Goal: Task Accomplishment & Management: Manage account settings

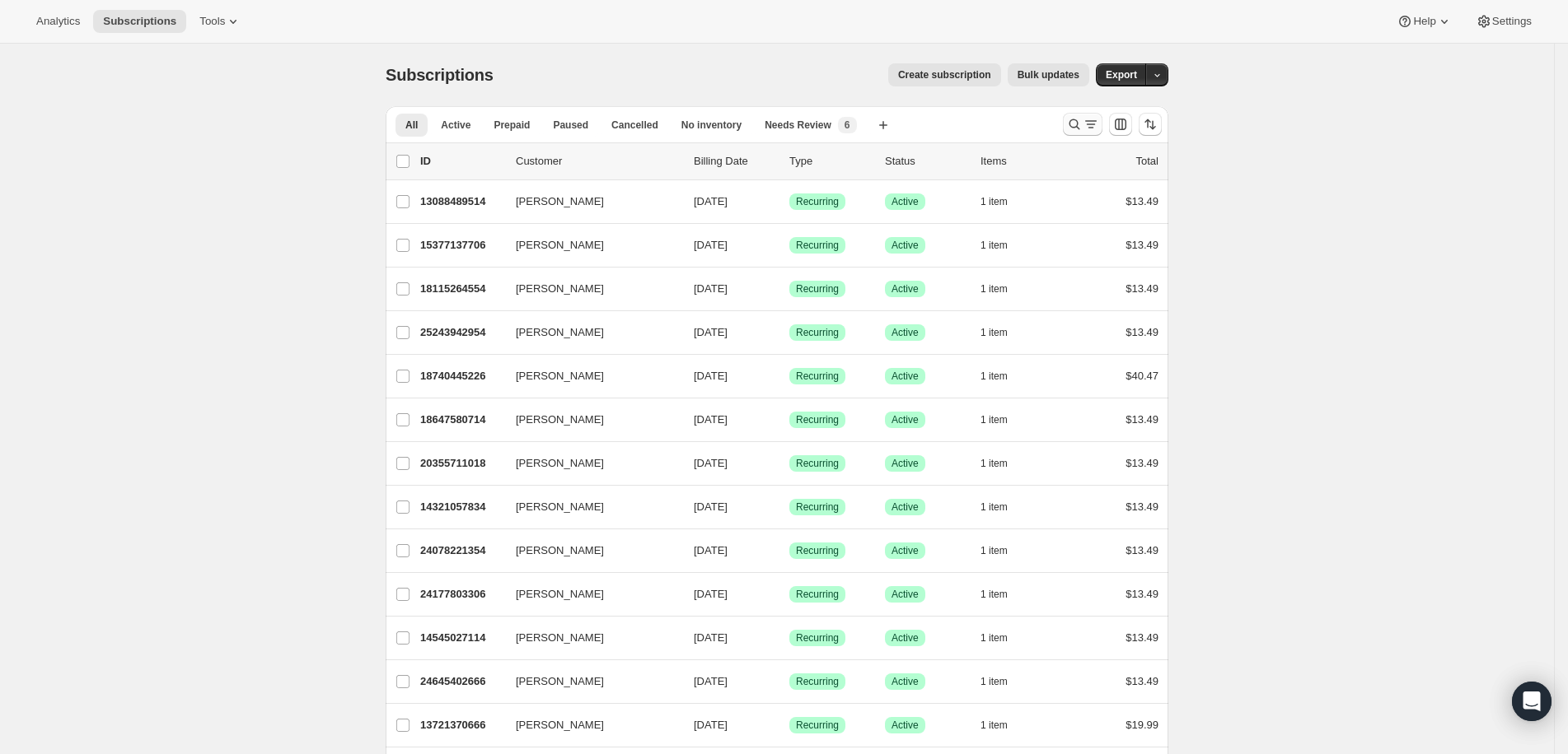
click at [1080, 126] on icon "Search and filter results" at bounding box center [1074, 125] width 11 height 11
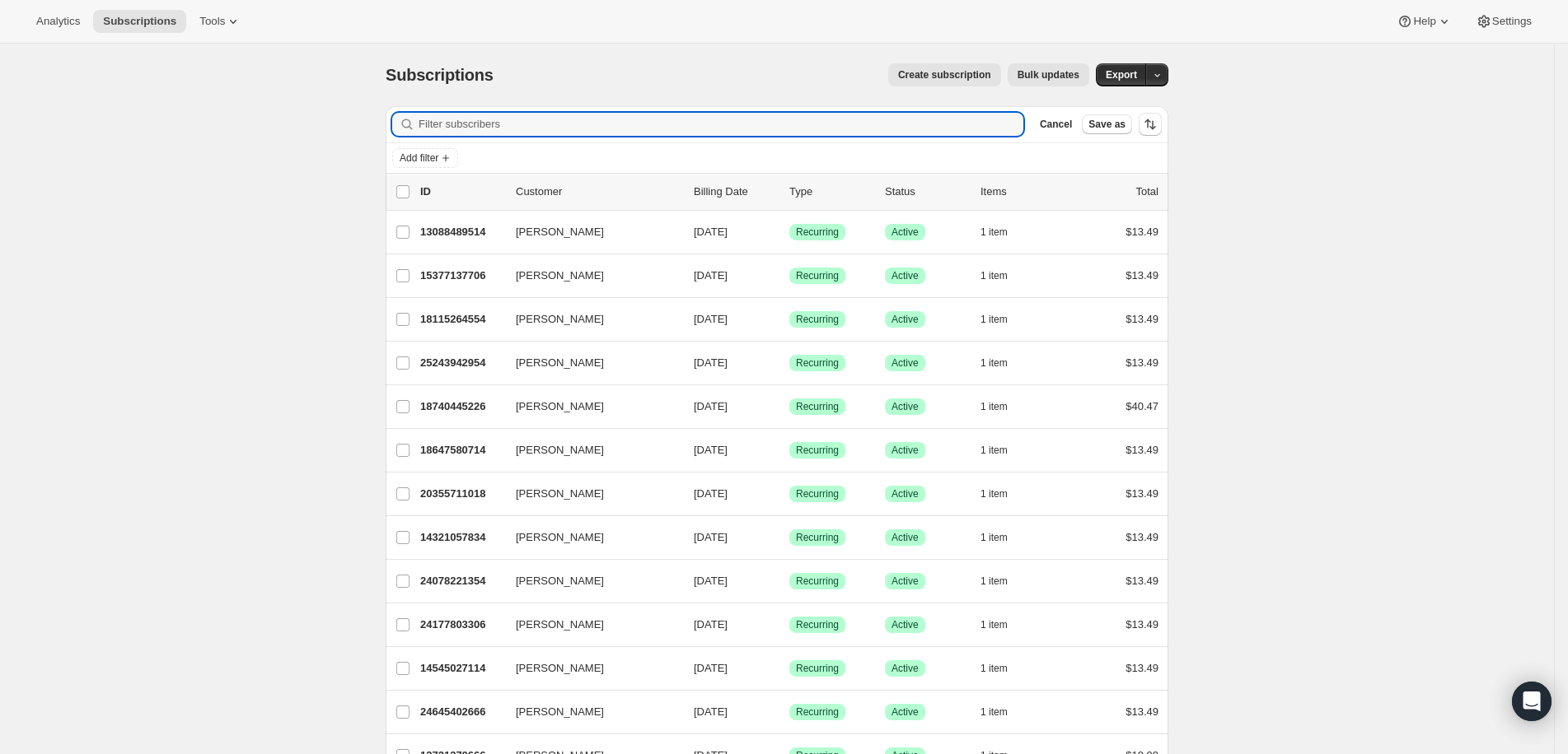
paste input "[EMAIL_ADDRESS][DOMAIN_NAME]"
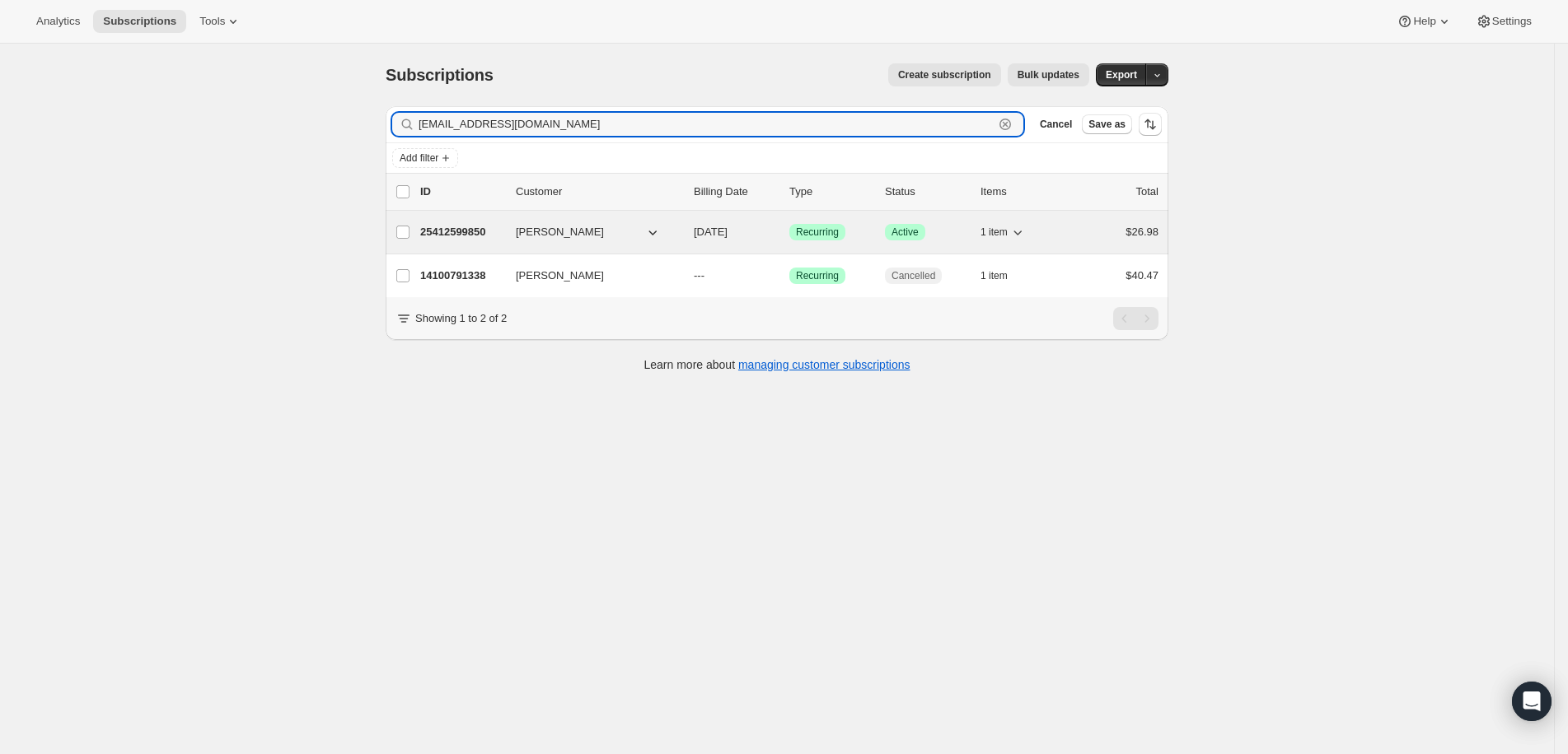
type input "[EMAIL_ADDRESS][DOMAIN_NAME]"
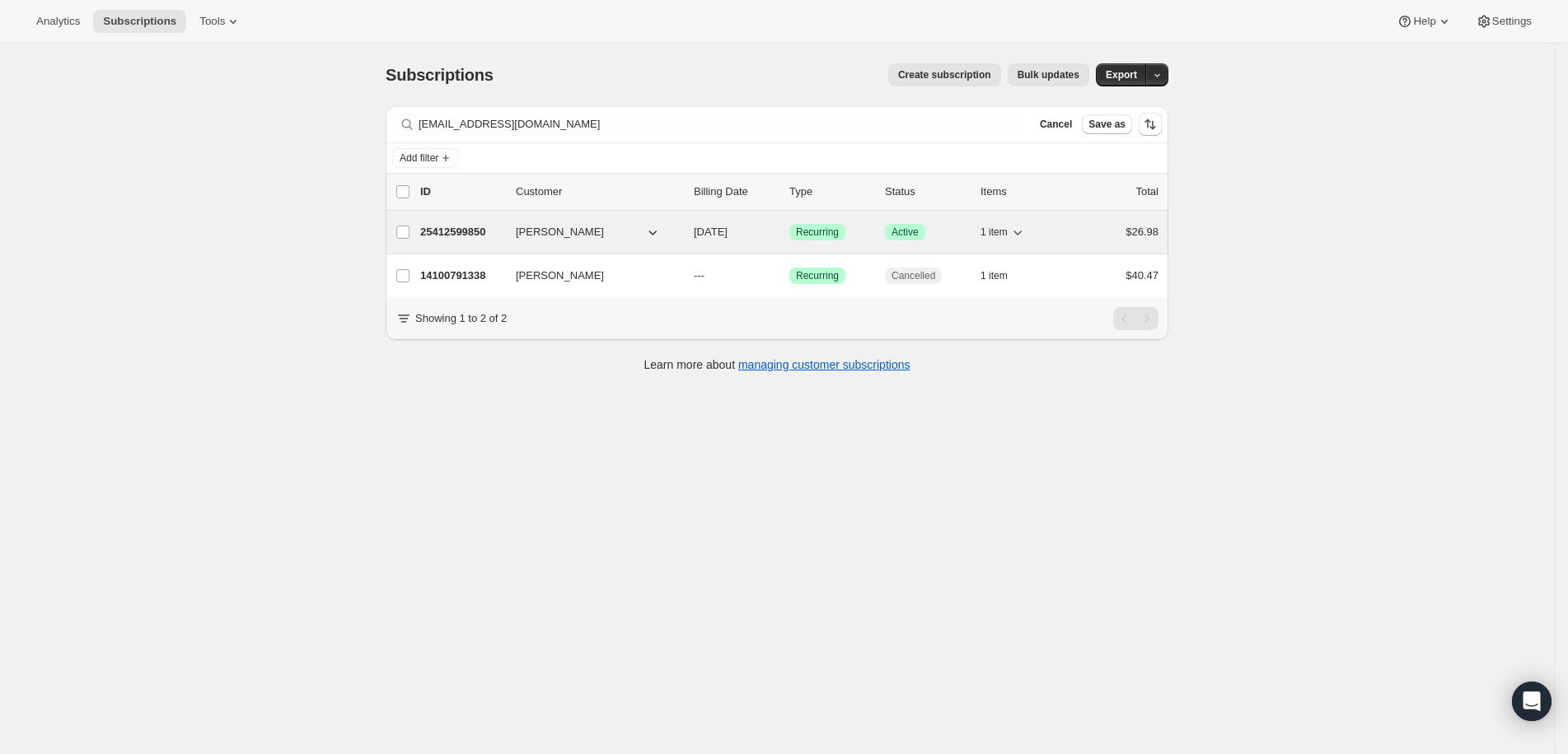
click at [486, 236] on p "25412599850" at bounding box center [461, 232] width 82 height 17
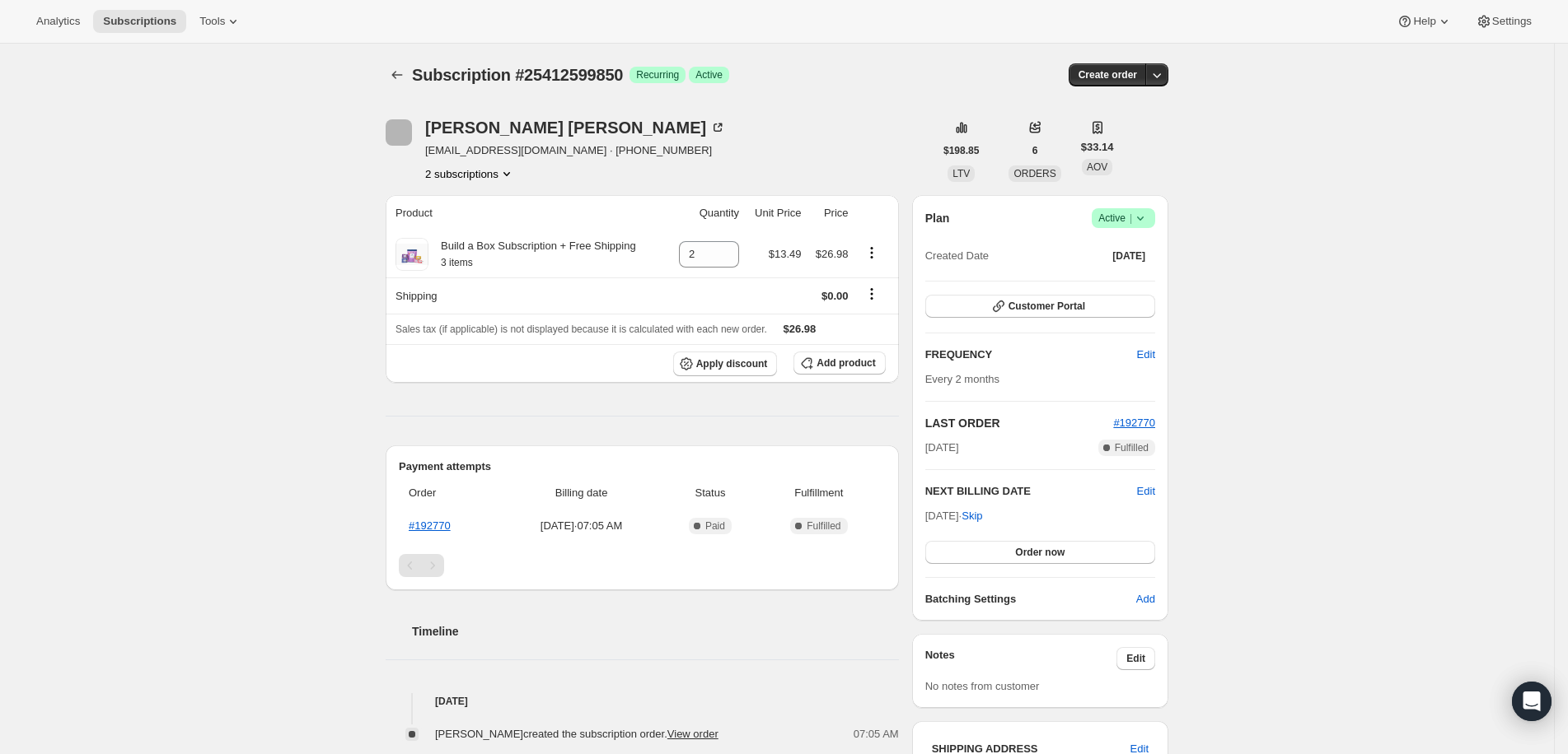
click at [856, 105] on div "Subscription #25412599850. This page is ready Subscription #25412599850 Success…" at bounding box center [777, 74] width 783 height 62
click at [877, 250] on icon "Product actions" at bounding box center [871, 252] width 17 height 17
click at [890, 105] on div "Subscription #25412599850. This page is ready Subscription #25412599850 Success…" at bounding box center [777, 74] width 783 height 62
click at [856, 351] on div "Add product" at bounding box center [839, 363] width 91 height 25
click at [868, 359] on span "Add product" at bounding box center [845, 362] width 58 height 13
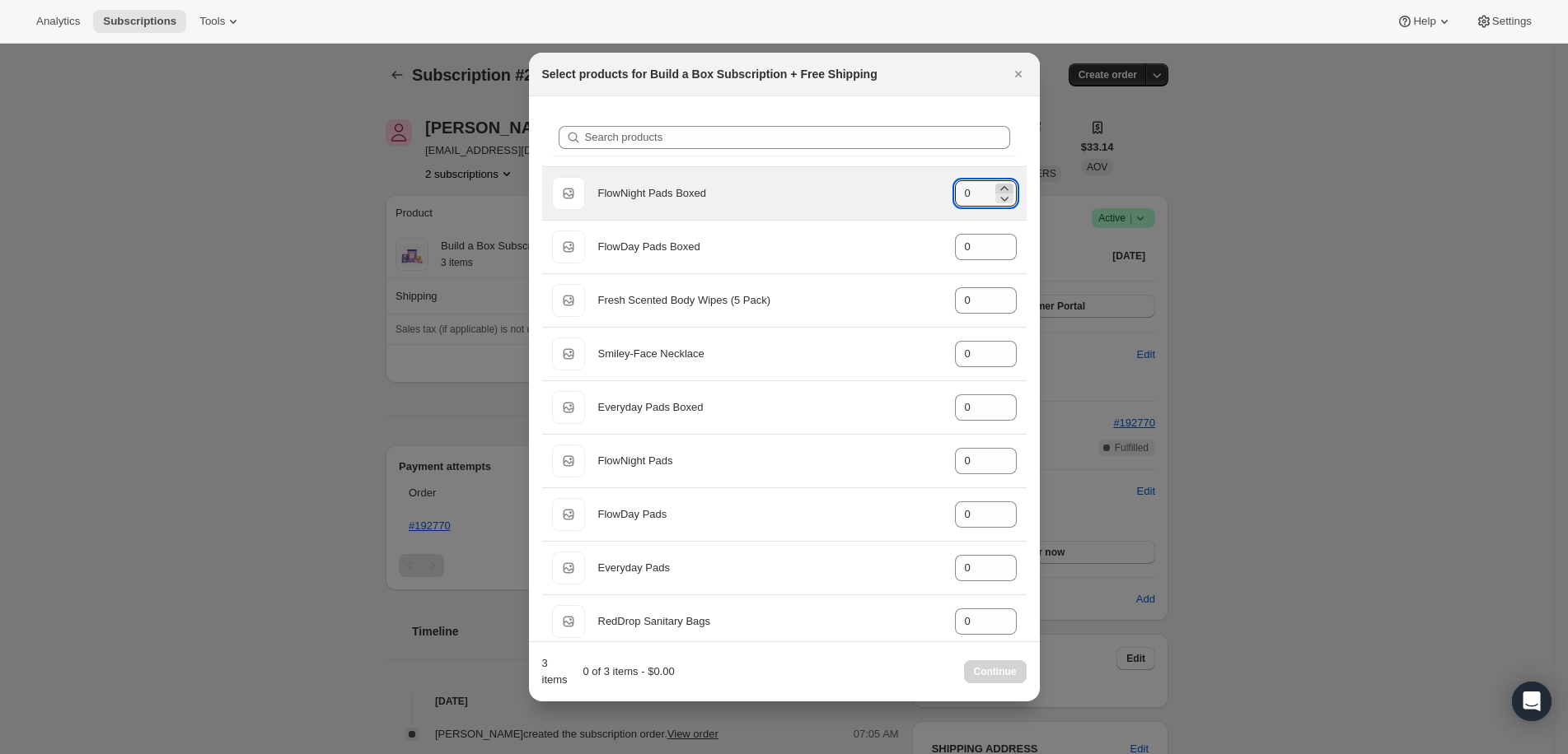
click at [996, 183] on icon ":rd4:" at bounding box center [1004, 188] width 17 height 17
type input "1"
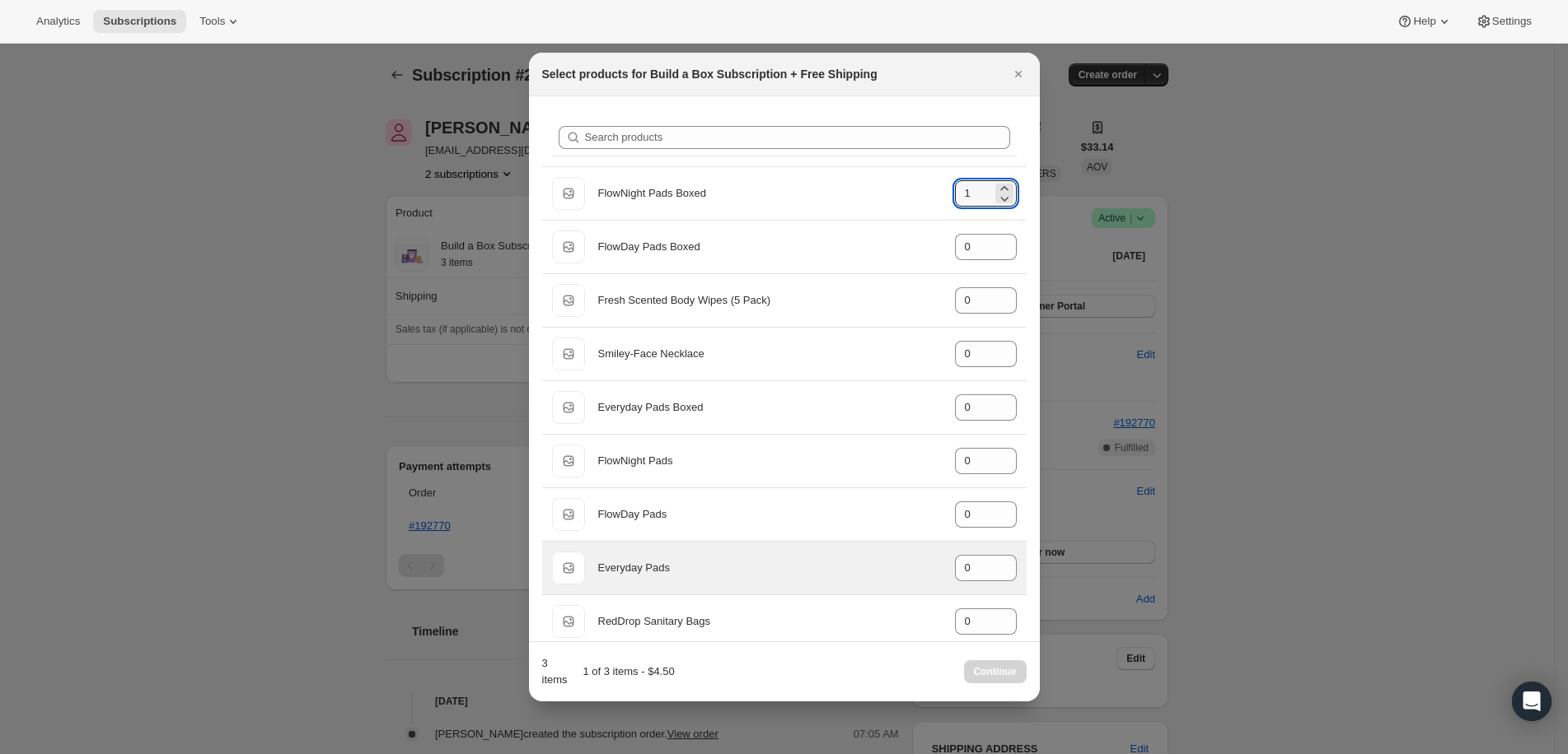
scroll to position [176, 0]
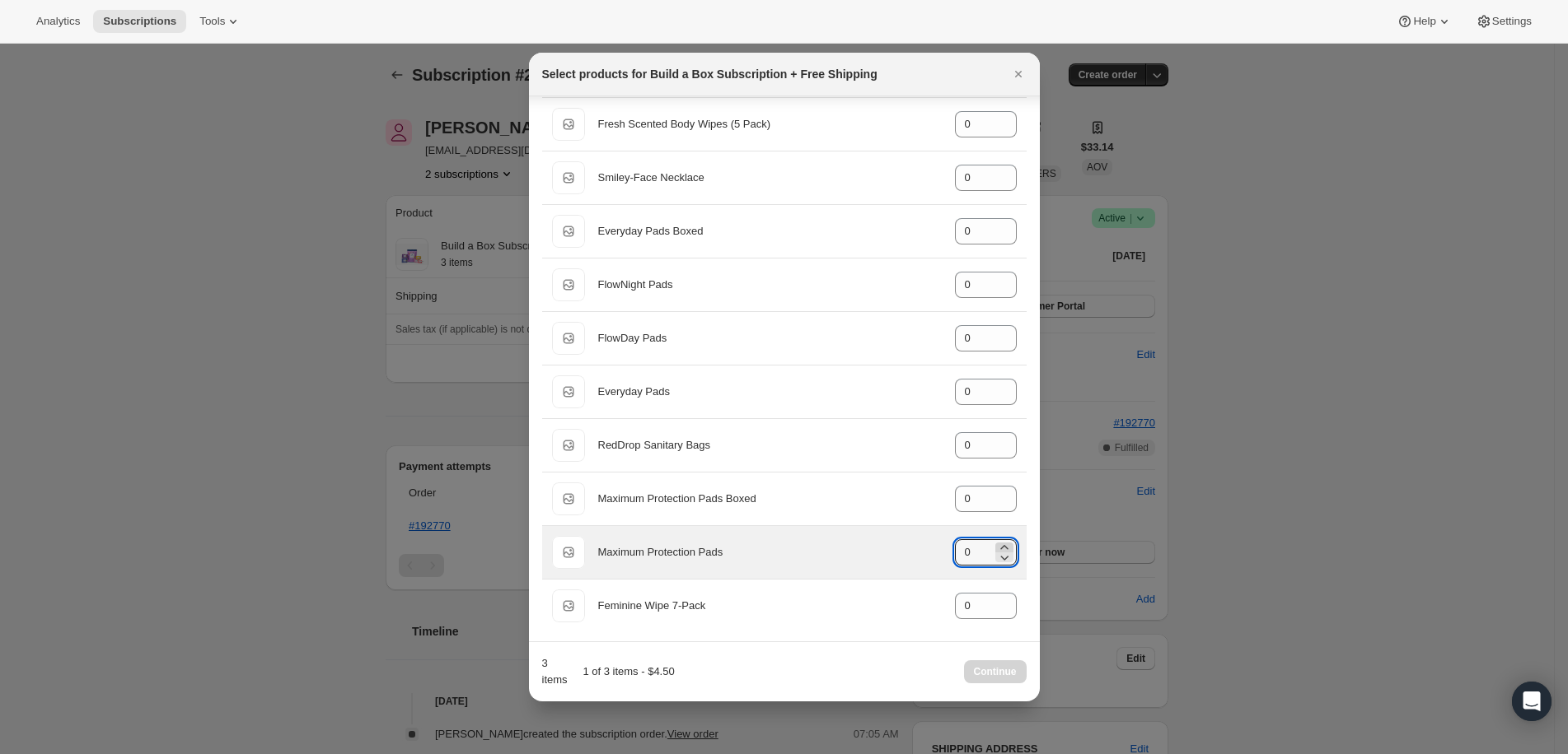
click at [996, 544] on icon ":rd4:" at bounding box center [1004, 547] width 17 height 17
type input "2"
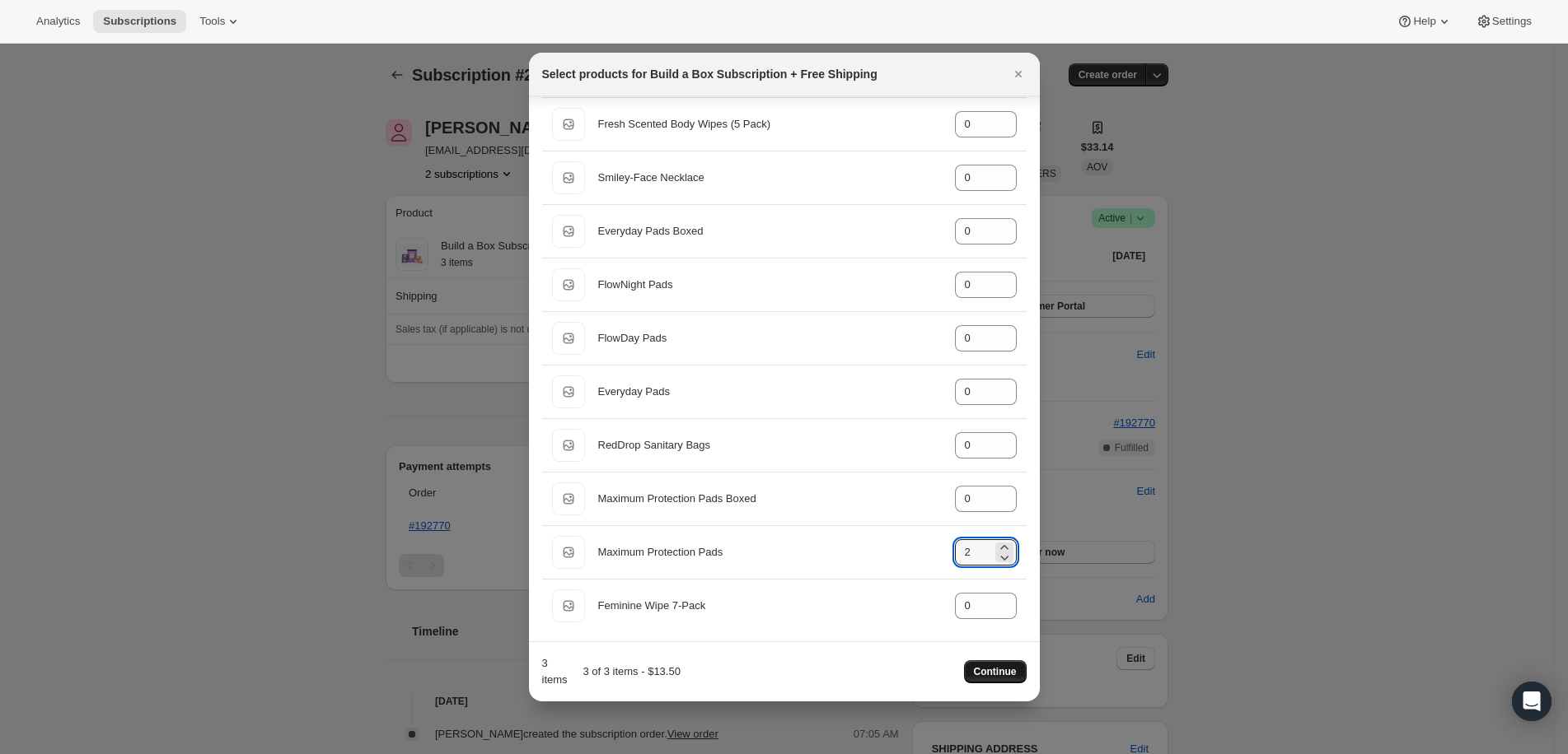
click at [1006, 676] on span "Continue" at bounding box center [995, 672] width 43 height 13
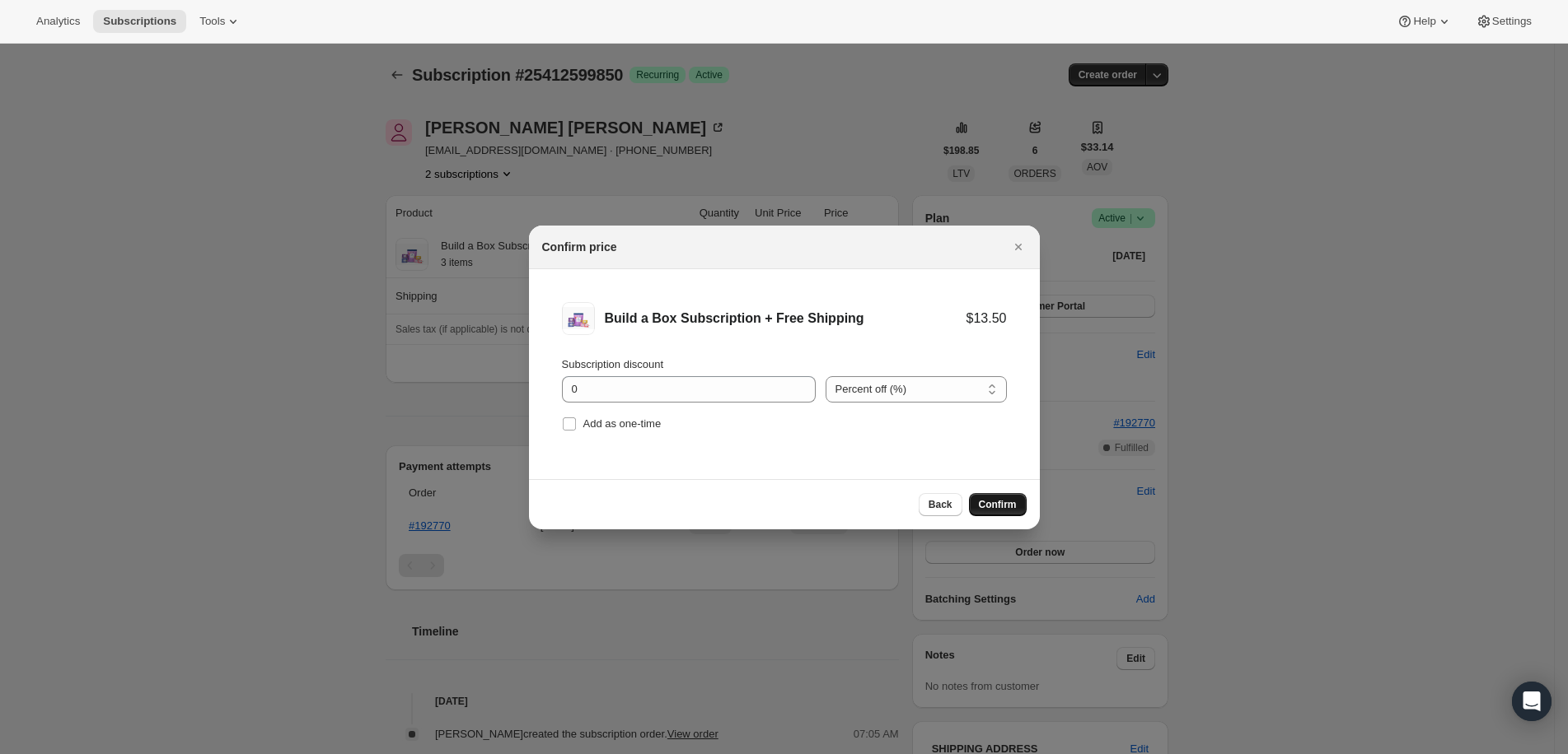
click at [1024, 499] on button "Confirm" at bounding box center [998, 505] width 57 height 23
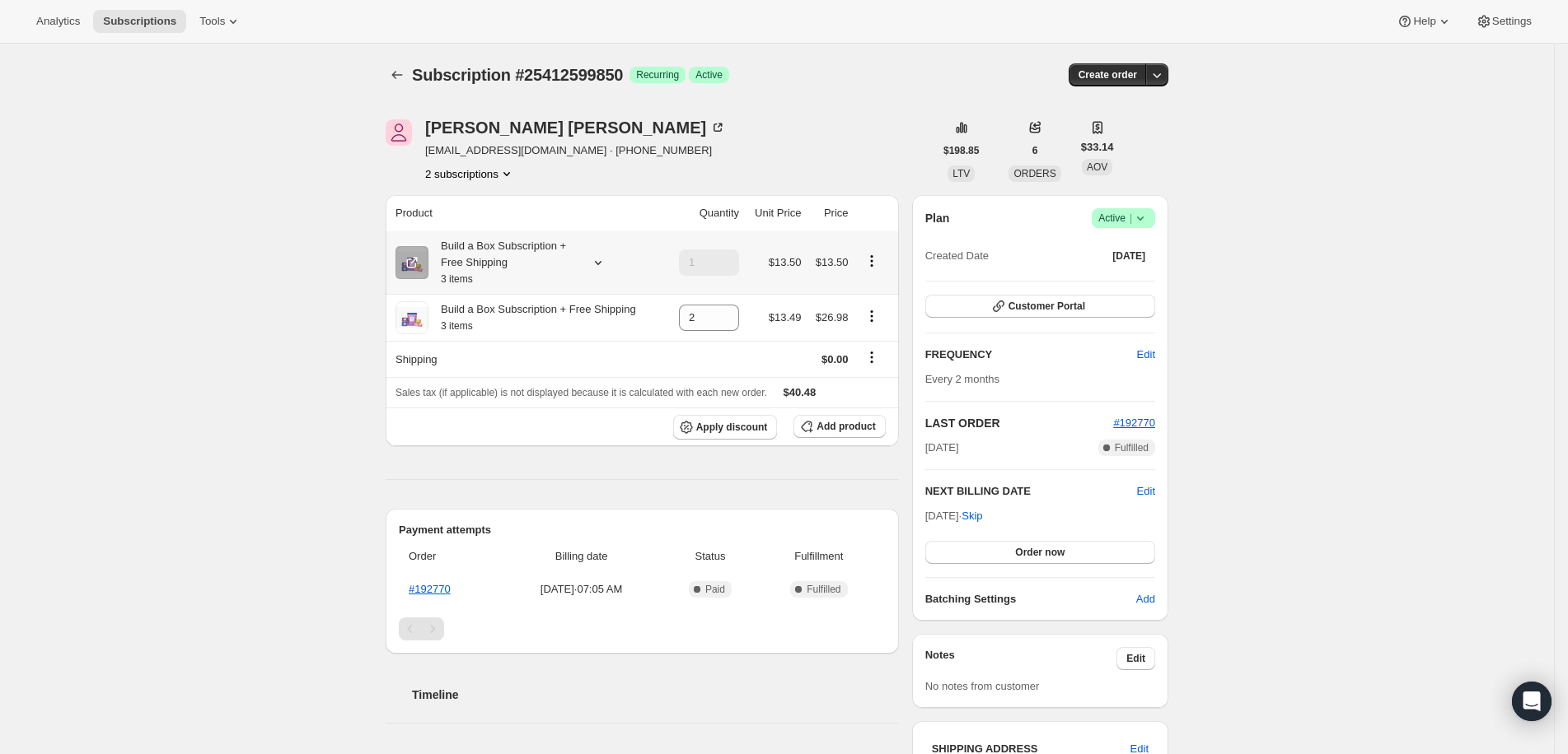
click at [877, 261] on icon "Product actions" at bounding box center [871, 261] width 17 height 17
click at [602, 260] on icon at bounding box center [598, 262] width 17 height 17
click at [669, 510] on div "Payment attempts Order Billing date Status Fulfillment #192770 [DATE] · 07:05 A…" at bounding box center [642, 581] width 514 height 145
click at [728, 322] on icon at bounding box center [727, 323] width 17 height 17
click at [880, 315] on icon "Product actions" at bounding box center [871, 316] width 17 height 17
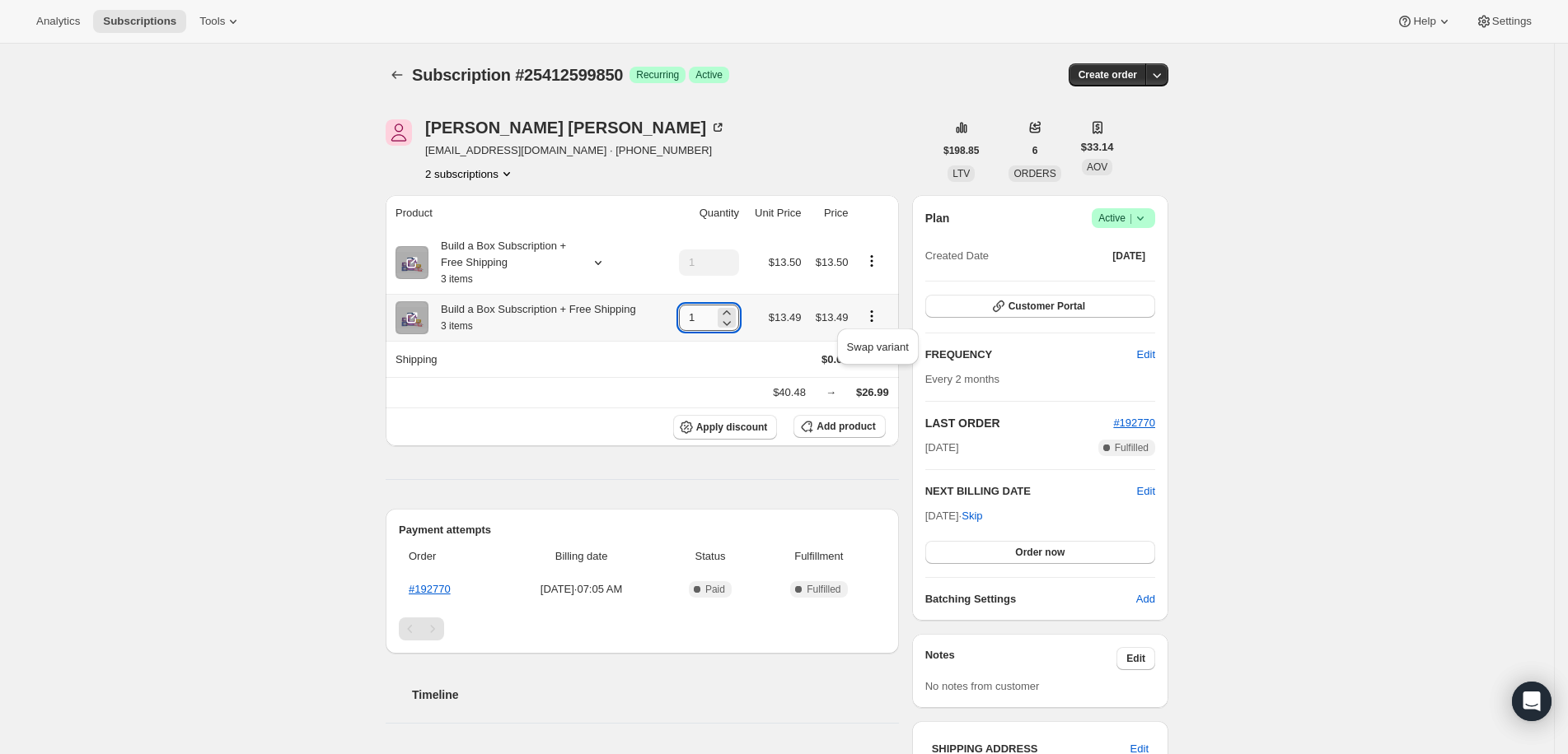
click at [707, 324] on input "1" at bounding box center [697, 318] width 36 height 27
click at [873, 317] on icon "Product actions" at bounding box center [871, 316] width 17 height 17
click at [732, 322] on icon at bounding box center [728, 324] width 8 height 5
type input "0"
click at [868, 421] on span "Add product" at bounding box center [845, 426] width 58 height 13
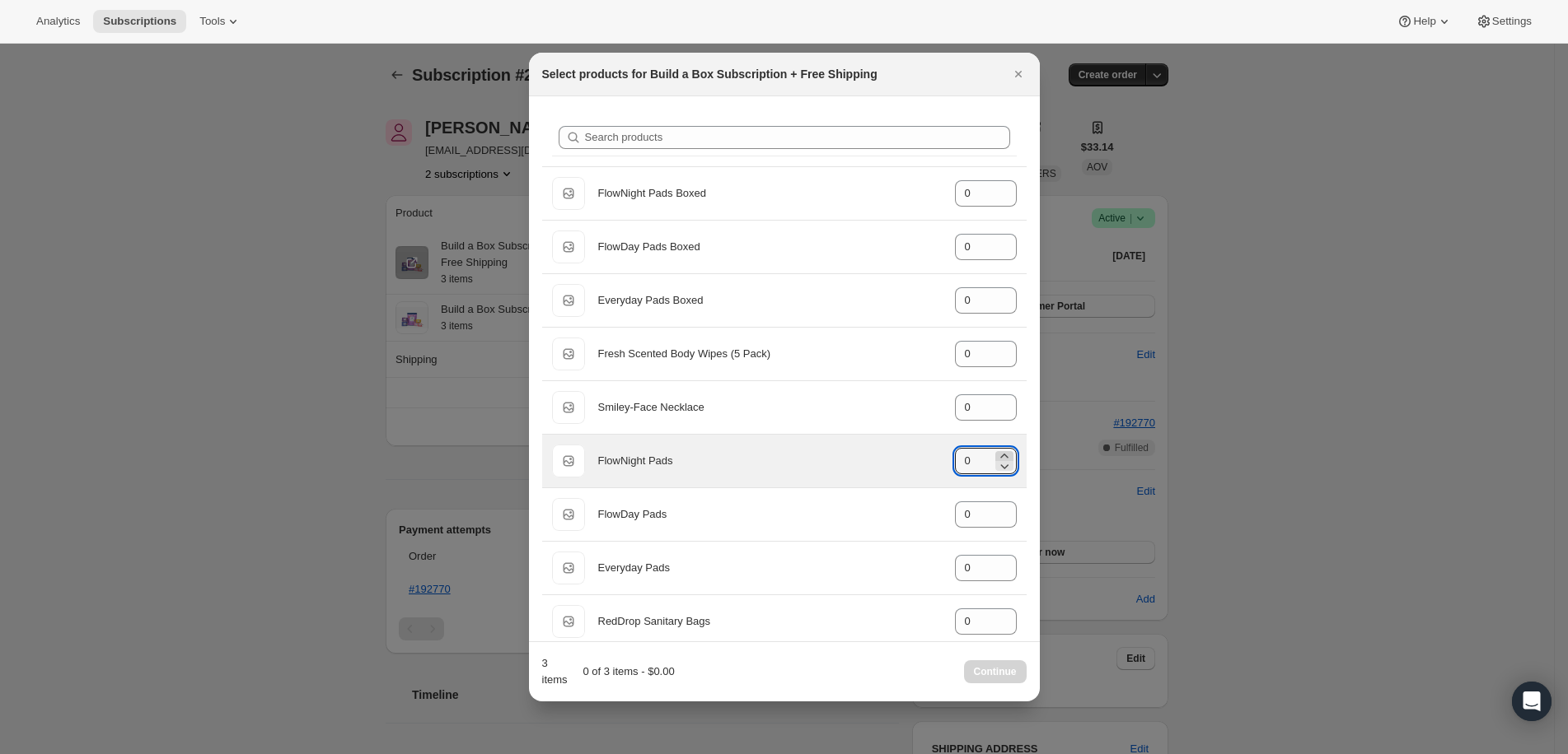
click at [996, 452] on icon ":rhl:" at bounding box center [1004, 456] width 17 height 17
type input "1"
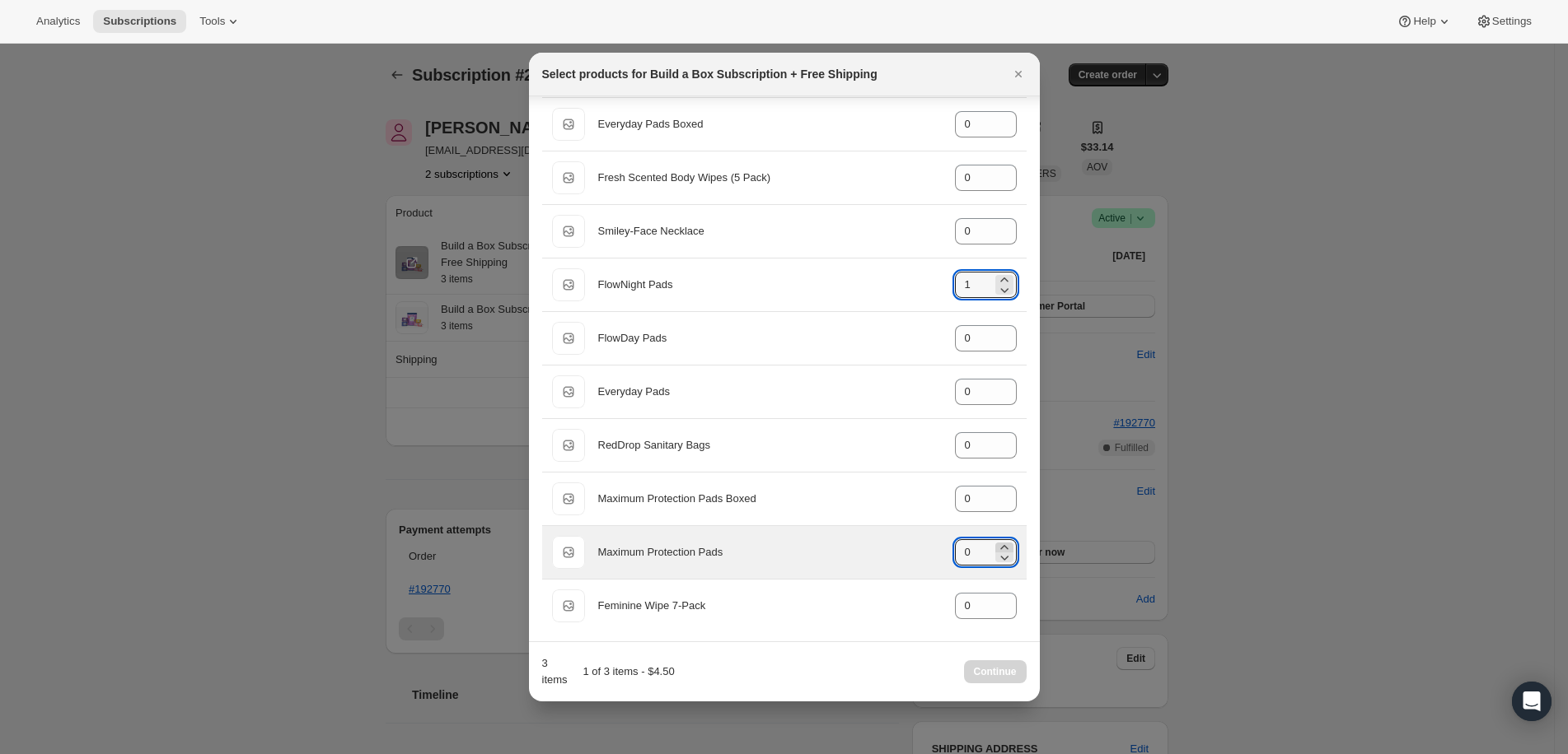
click at [996, 541] on icon ":rhl:" at bounding box center [1004, 547] width 17 height 17
type input "2"
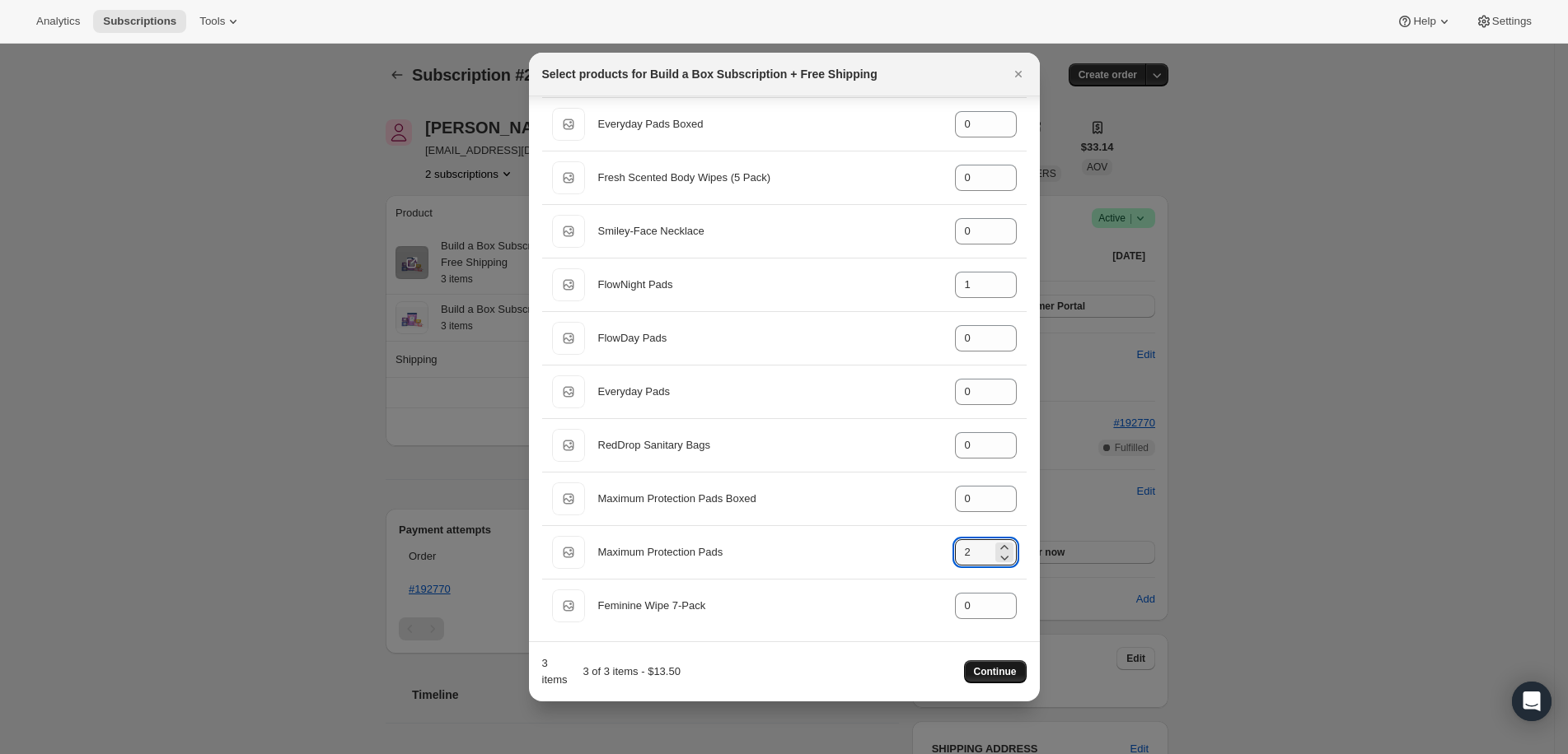
click at [1016, 666] on button "Continue" at bounding box center [995, 672] width 62 height 23
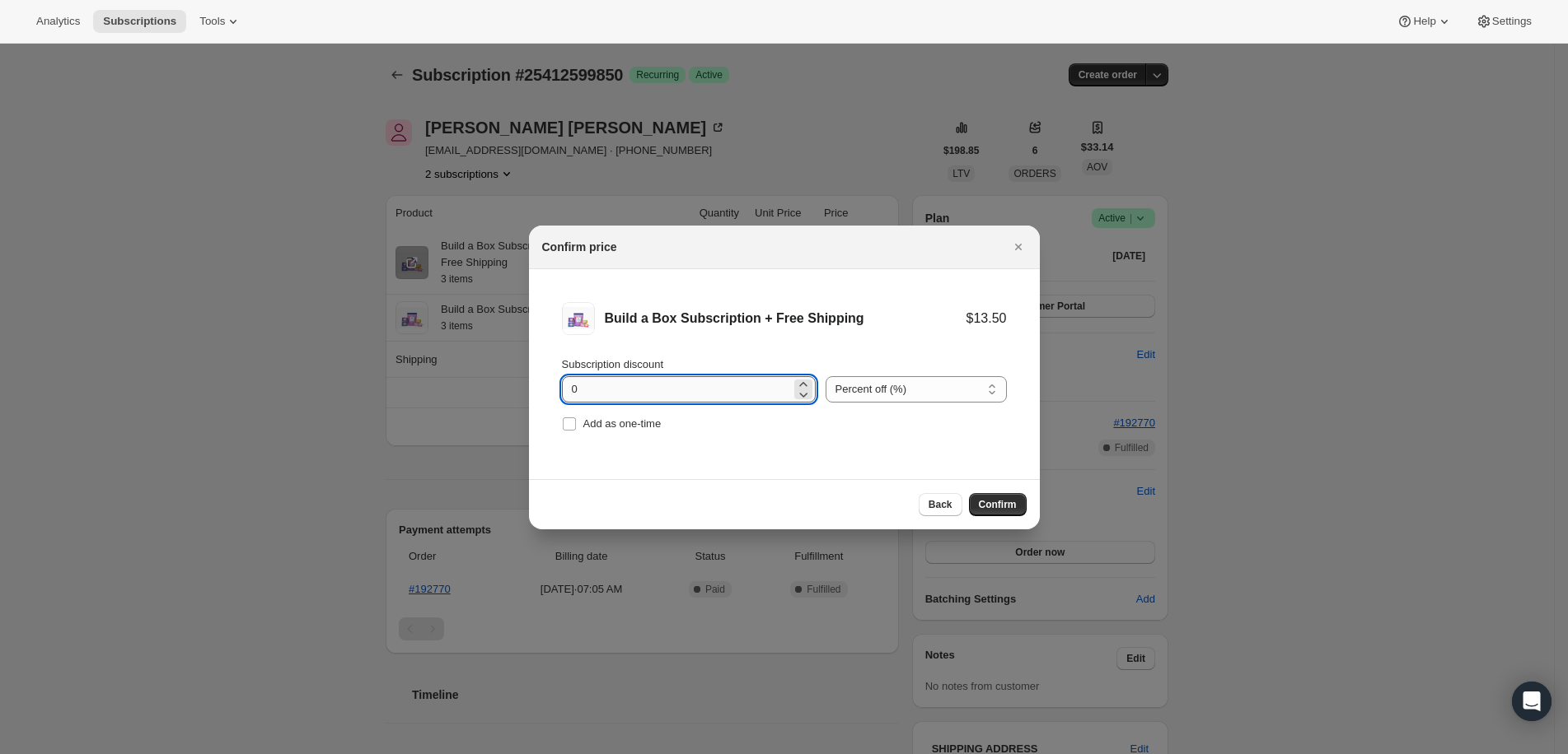
click at [711, 391] on input "0" at bounding box center [676, 389] width 229 height 27
click at [712, 391] on input "0" at bounding box center [676, 389] width 229 height 27
click at [1010, 497] on button "Confirm" at bounding box center [998, 505] width 57 height 23
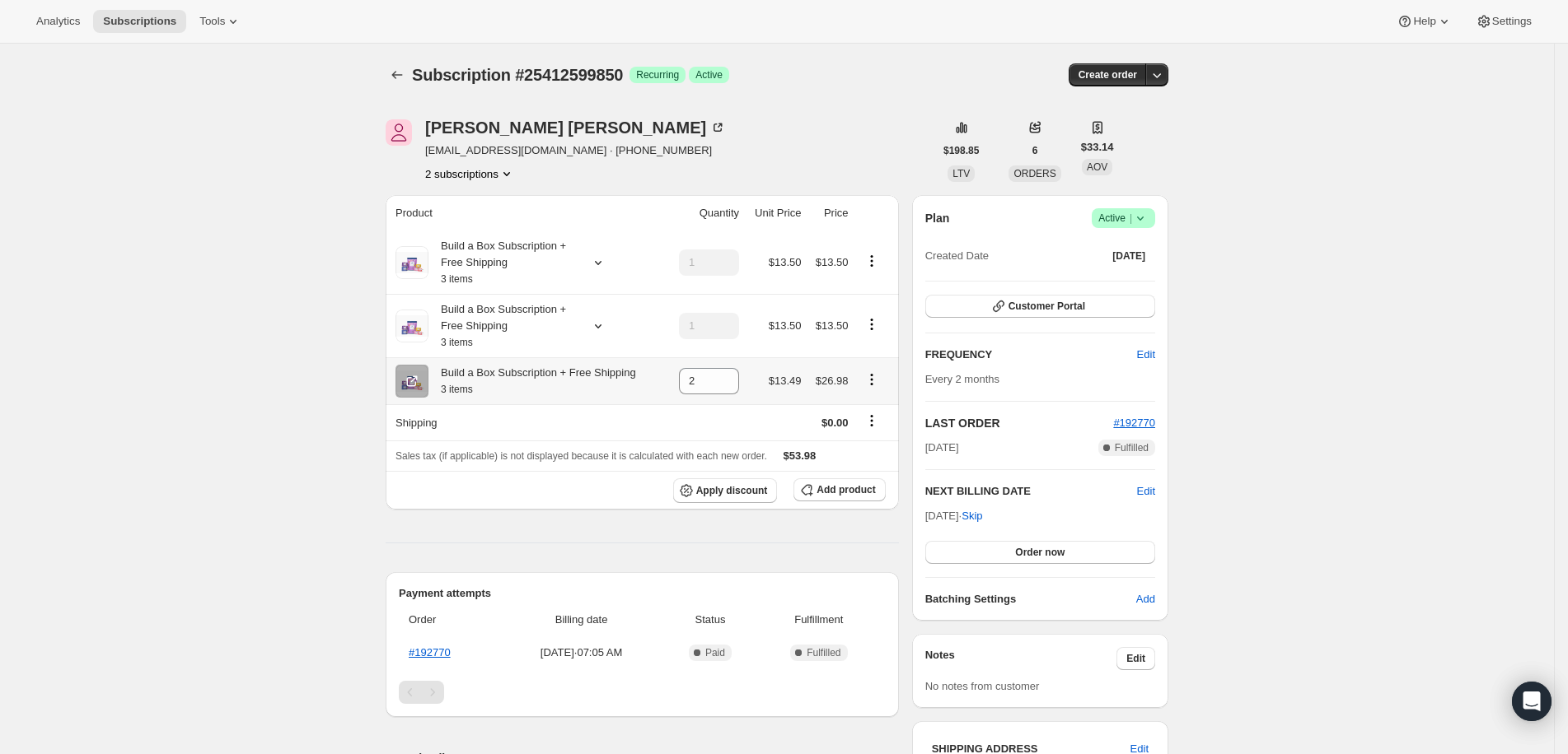
click at [880, 381] on icon "Product actions" at bounding box center [871, 379] width 17 height 17
click at [881, 402] on span "Remove" at bounding box center [878, 410] width 61 height 17
type input "0"
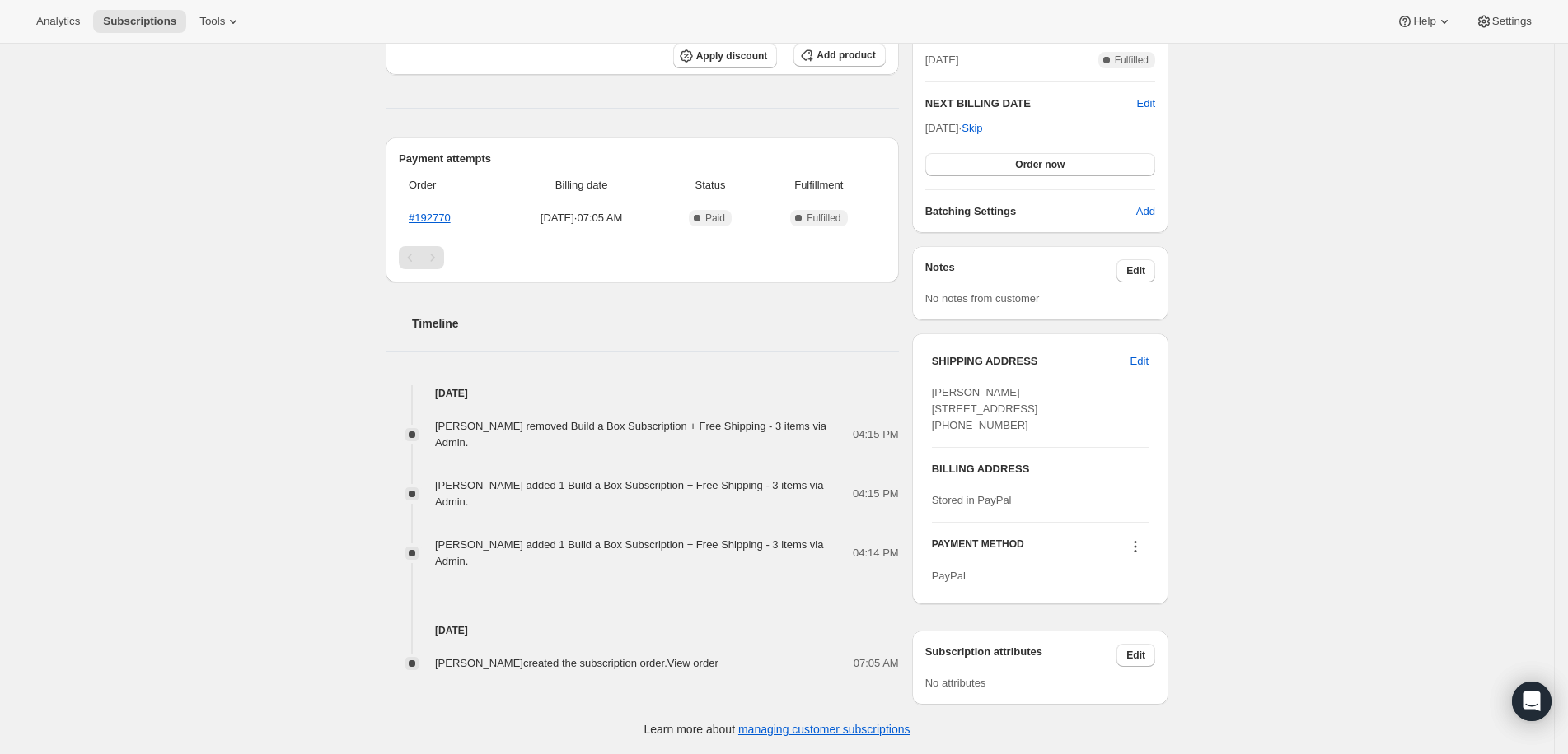
scroll to position [418, 0]
click at [673, 421] on span "[PERSON_NAME] removed Build a Box Subscription + Free Shipping - 3 items via Ad…" at bounding box center [631, 434] width 391 height 29
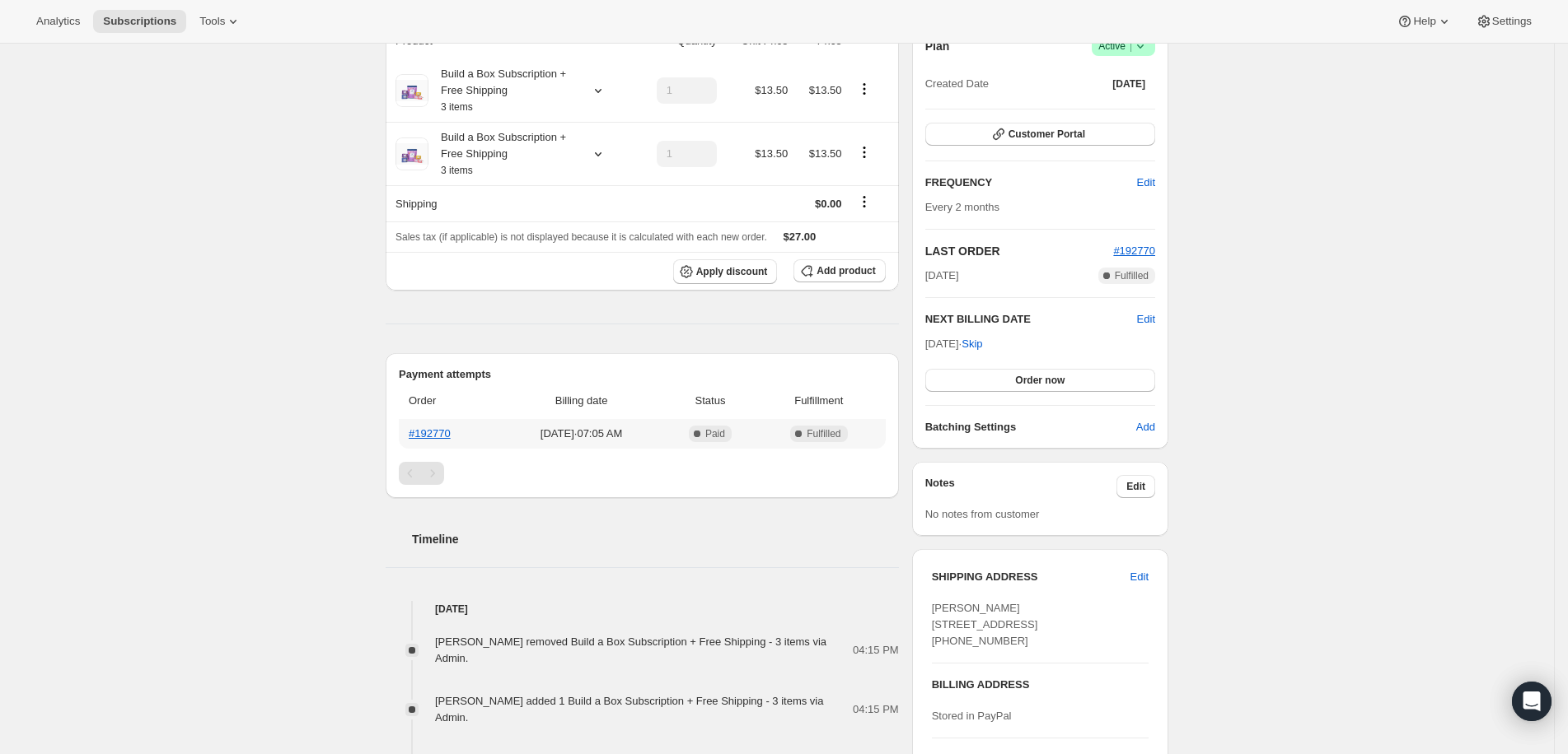
scroll to position [171, 0]
click at [873, 149] on icon "Product actions" at bounding box center [864, 153] width 17 height 17
click at [864, 174] on button "Edit box" at bounding box center [872, 183] width 49 height 27
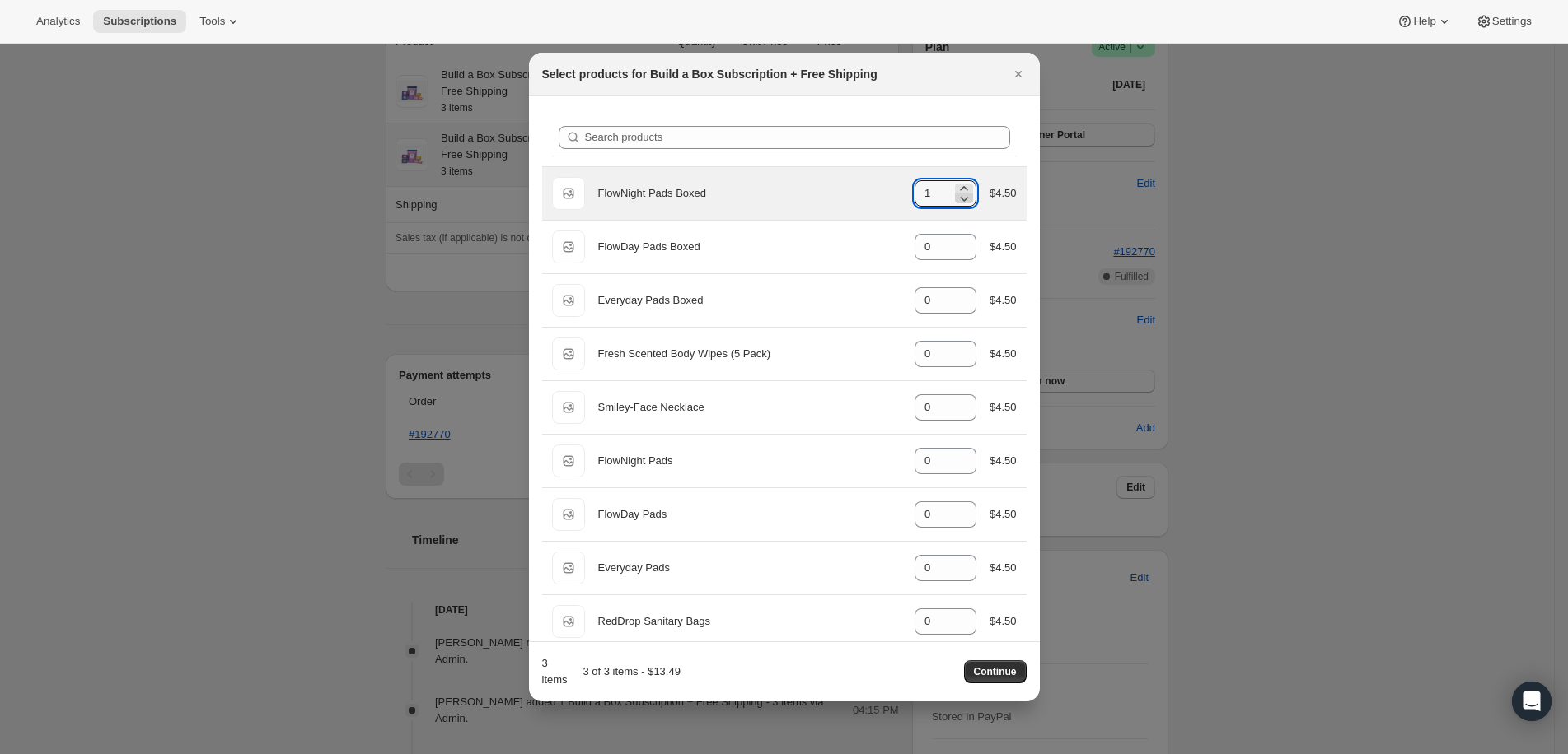
click at [956, 196] on icon ":rp6:" at bounding box center [964, 198] width 17 height 17
type input "0"
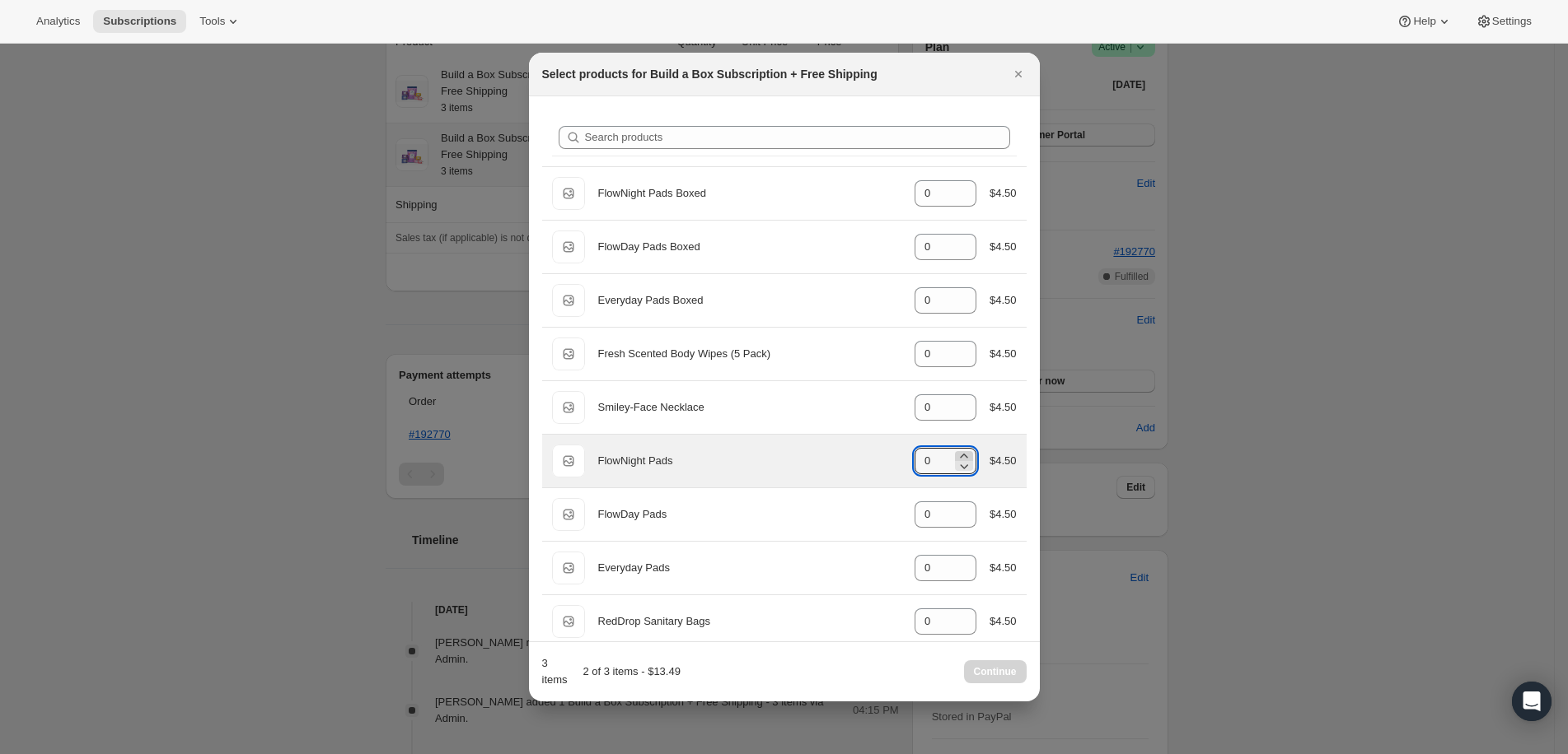
click at [956, 450] on icon ":rp6:" at bounding box center [964, 456] width 17 height 17
type input "1"
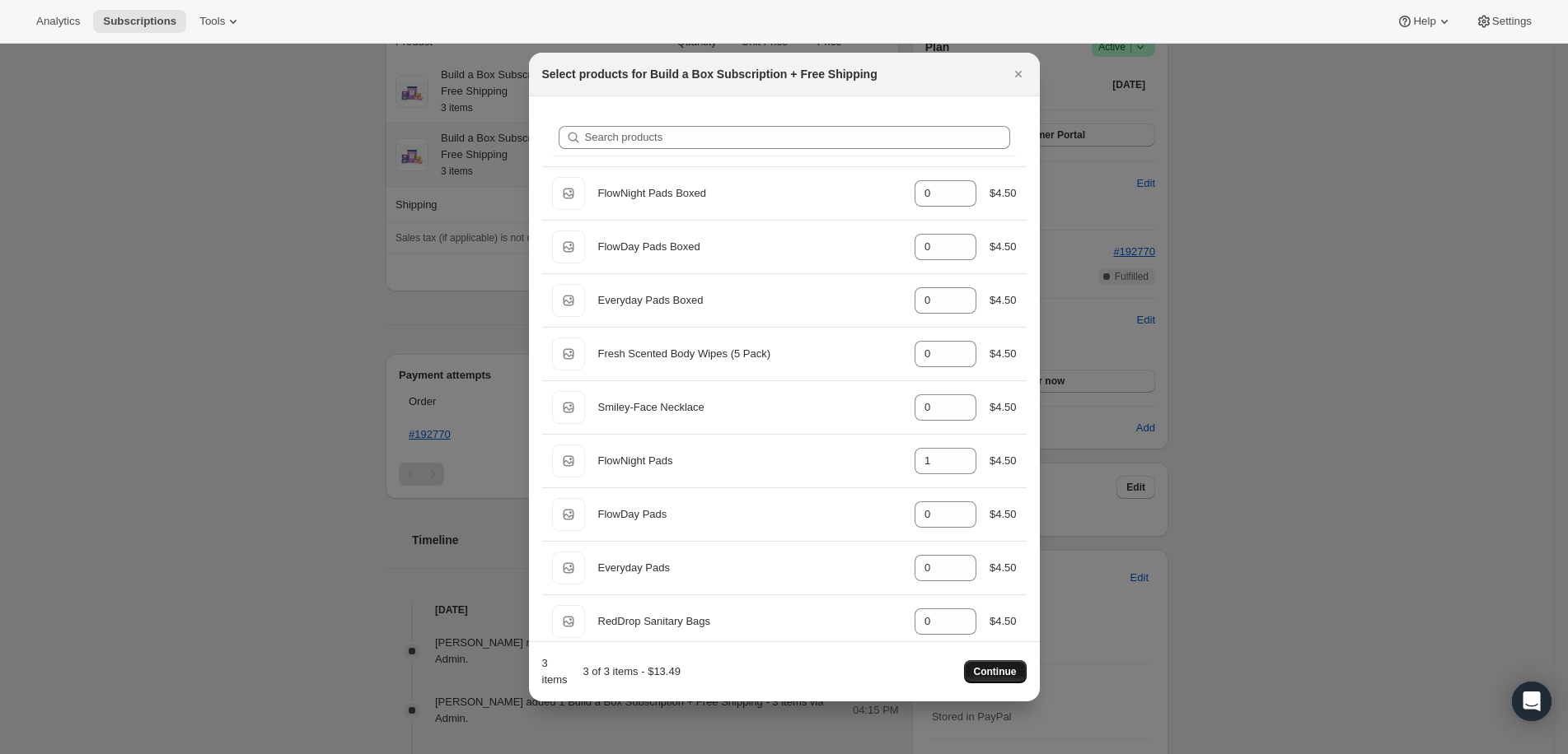
click at [1021, 672] on button "Continue" at bounding box center [995, 672] width 62 height 23
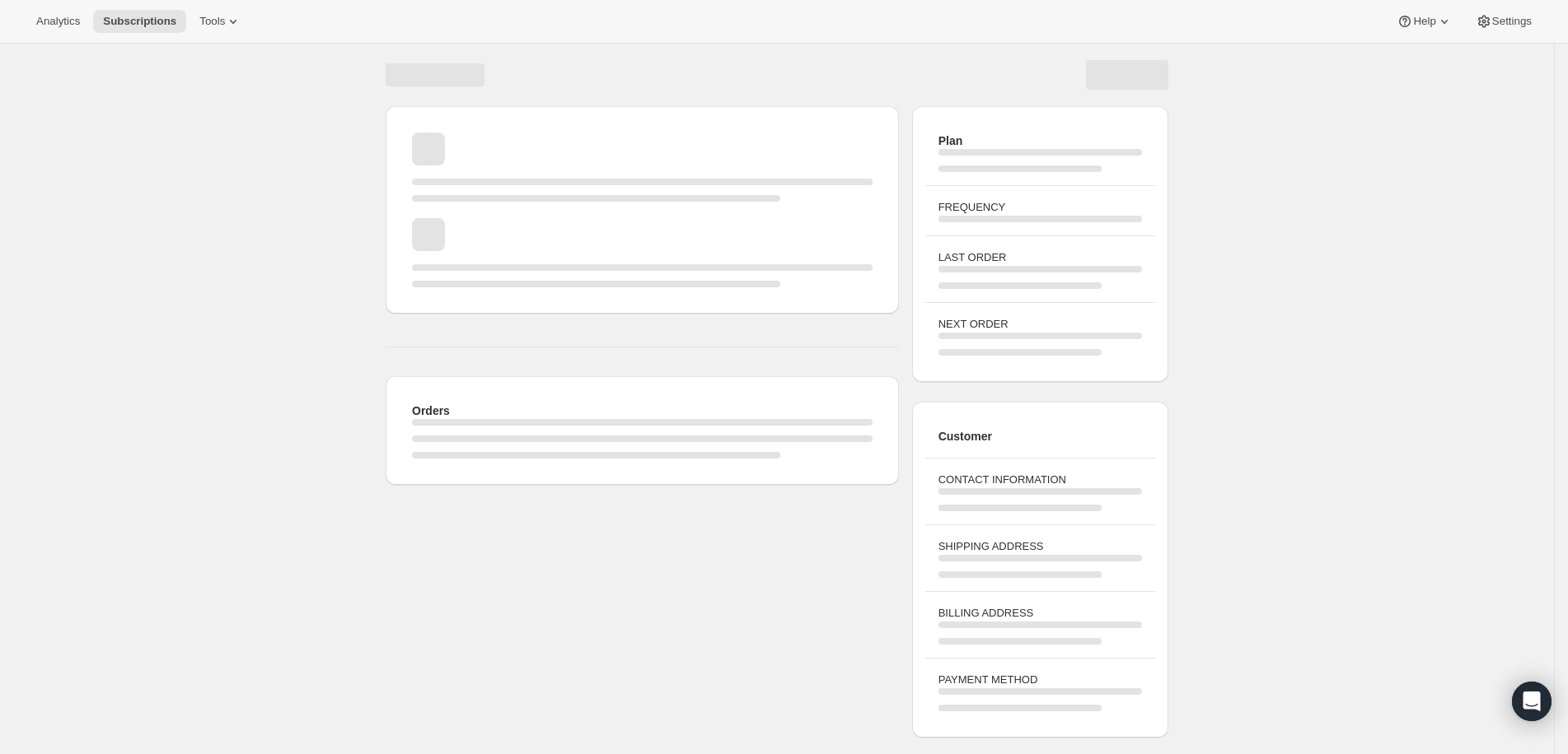
scroll to position [43, 0]
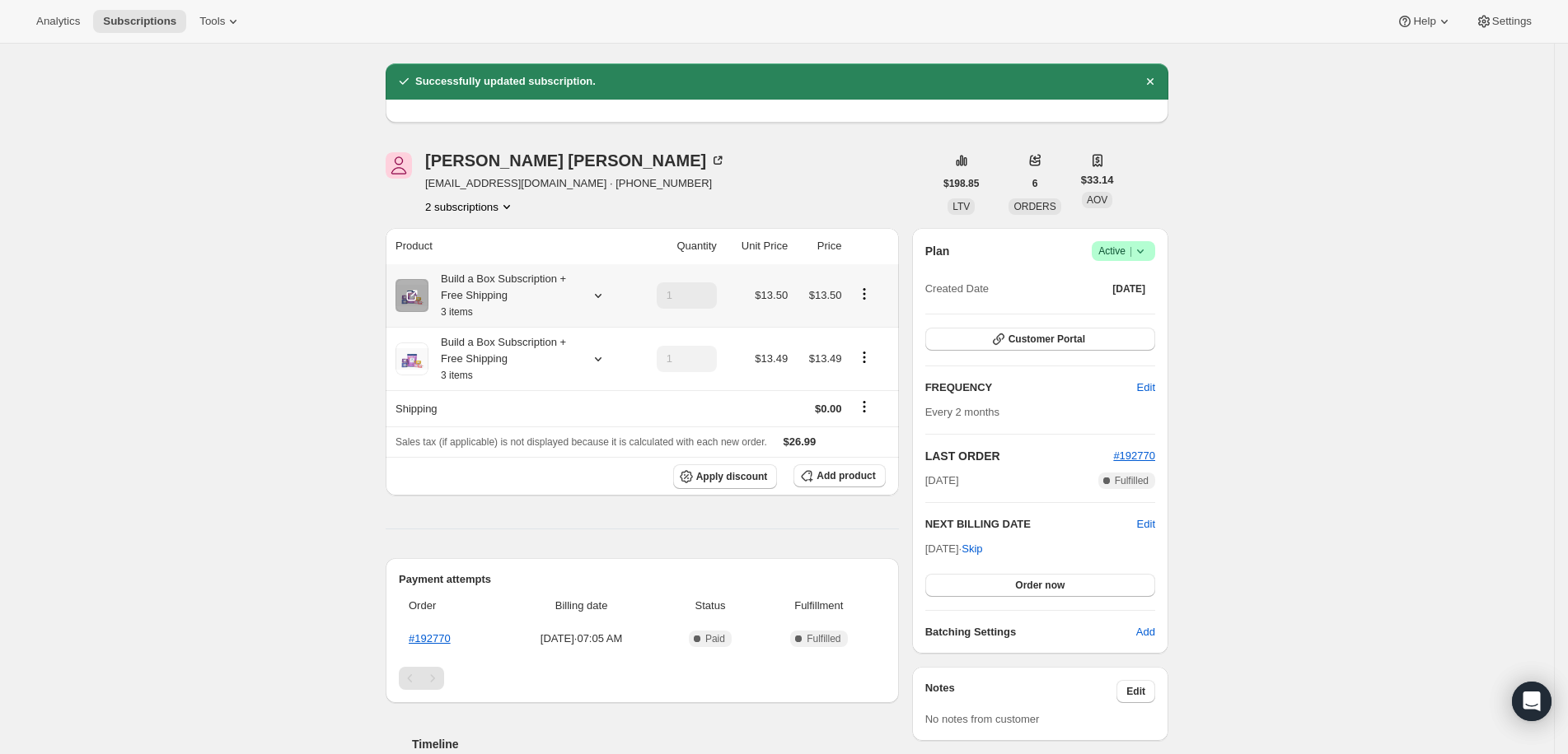
click at [873, 297] on icon "Product actions" at bounding box center [864, 294] width 17 height 17
click at [871, 307] on div "Edit box Remove" at bounding box center [872, 338] width 59 height 64
click at [872, 314] on button "Edit box" at bounding box center [872, 325] width 49 height 27
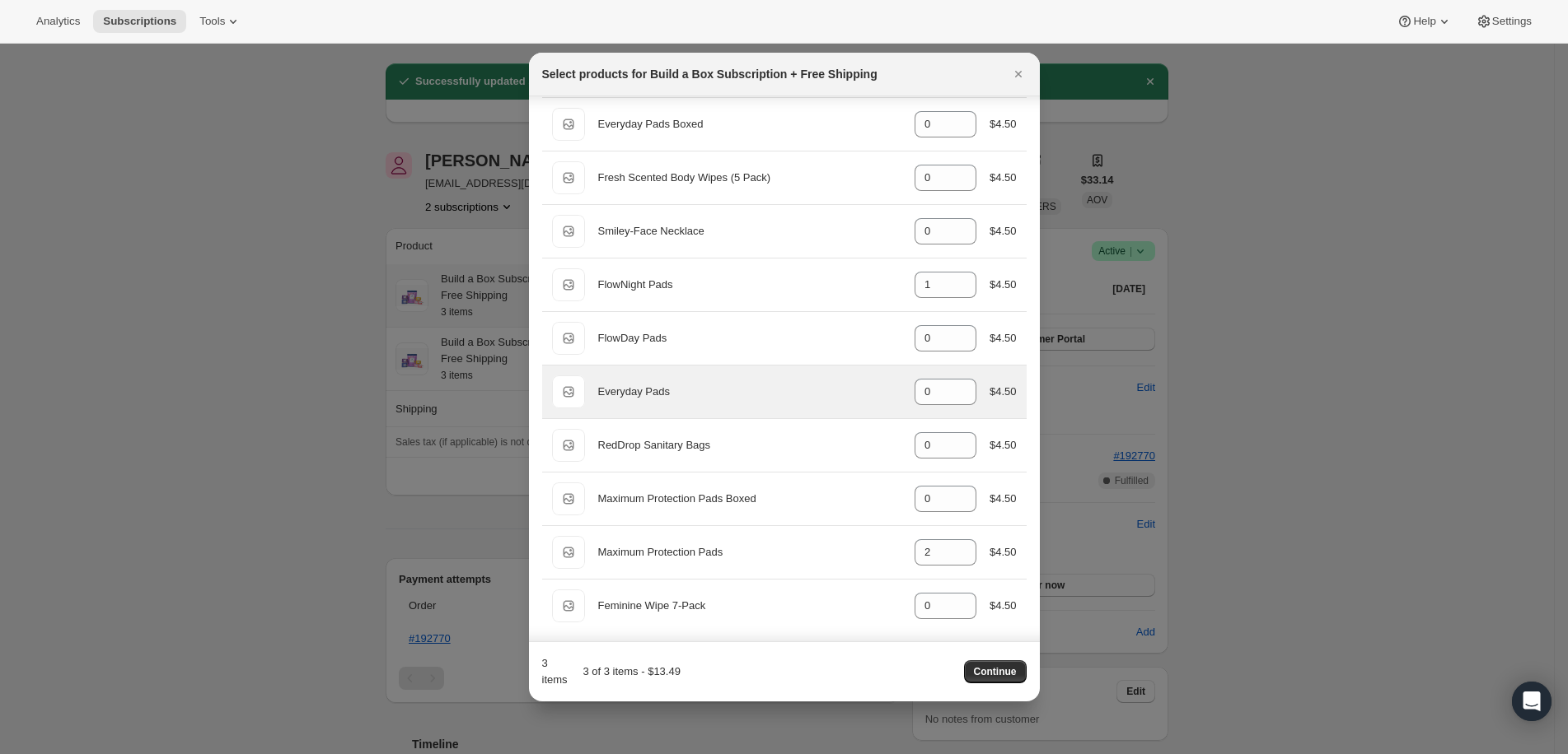
scroll to position [0, 0]
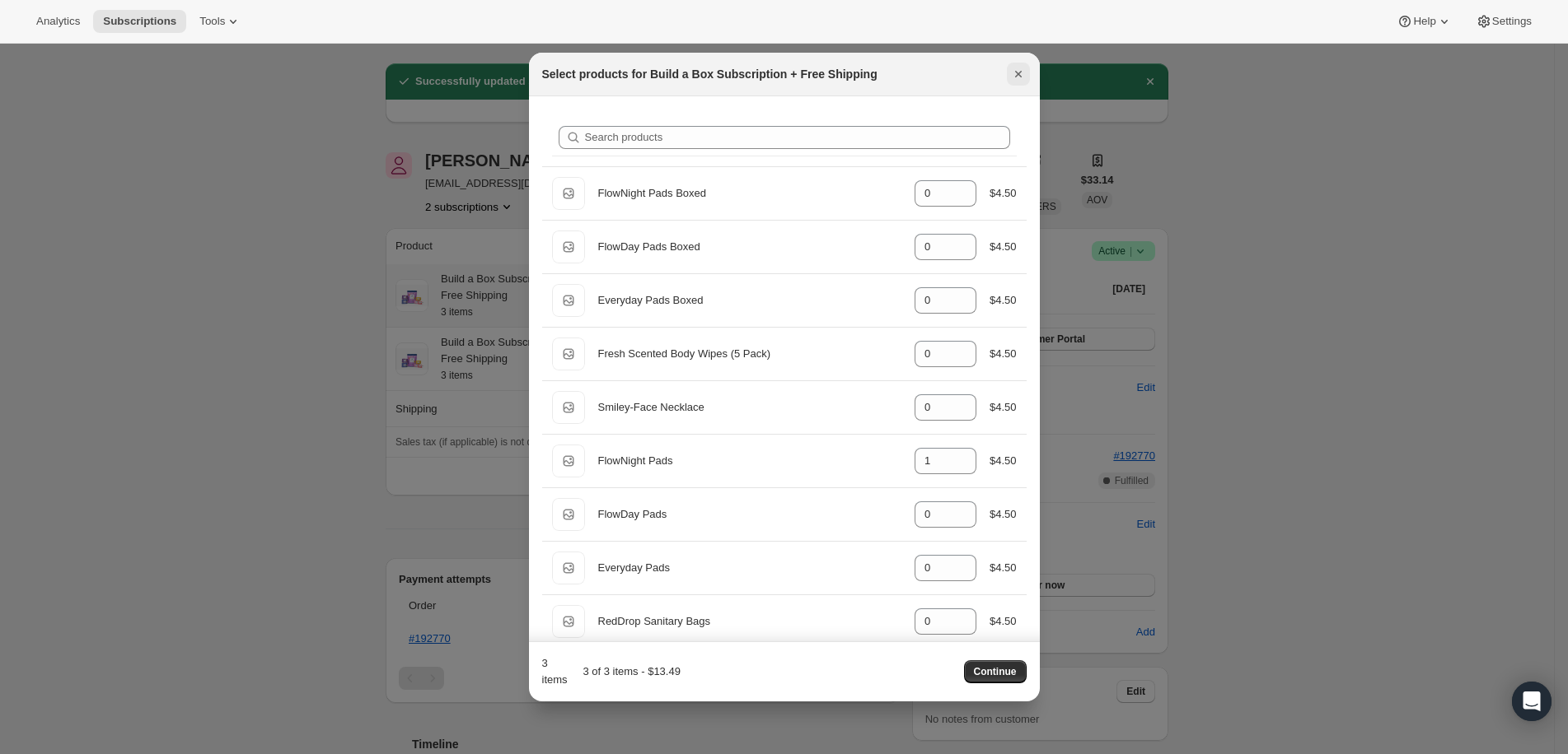
click at [1024, 78] on icon "Close" at bounding box center [1019, 74] width 17 height 17
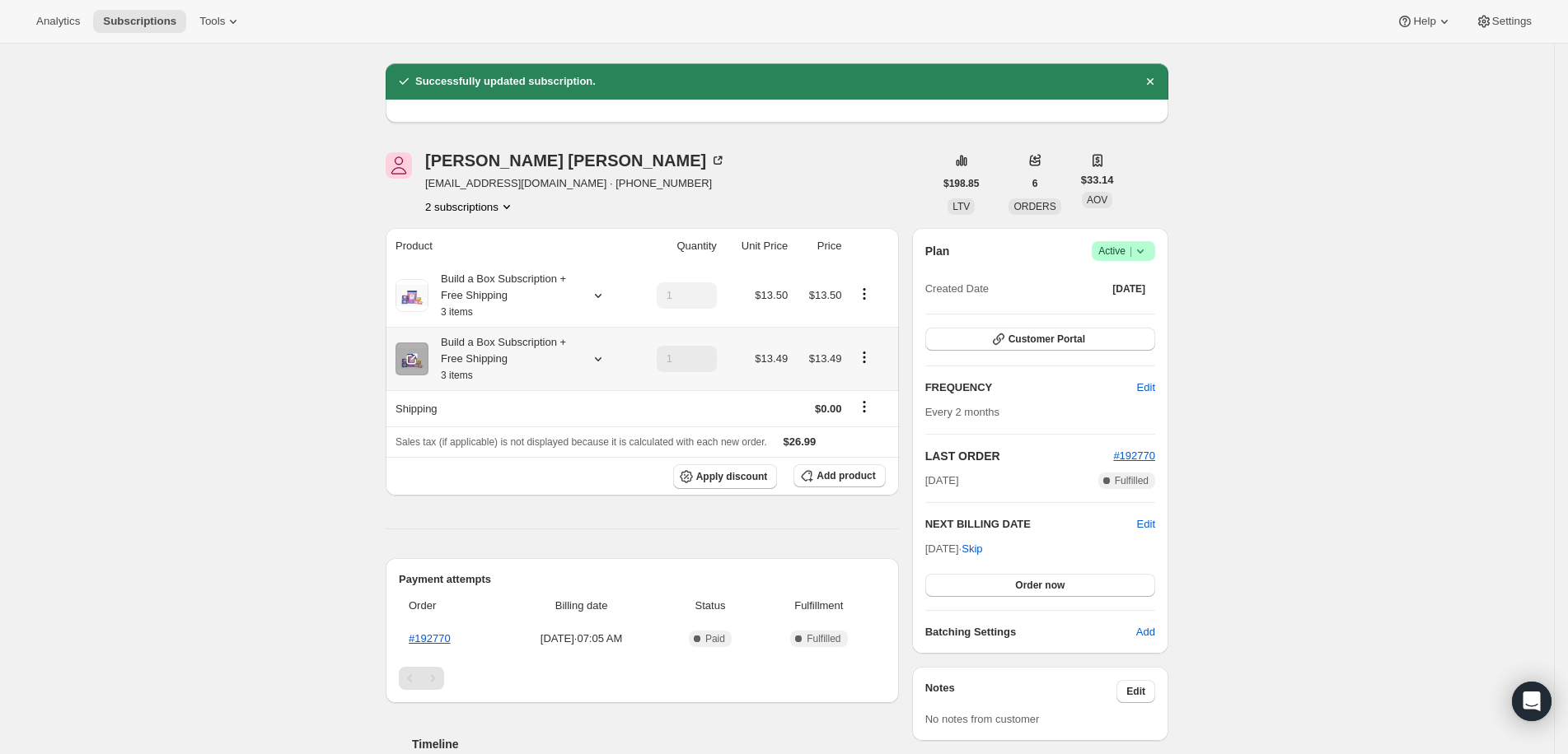
click at [868, 352] on icon "Product actions" at bounding box center [864, 357] width 17 height 17
click at [863, 375] on button "Edit box" at bounding box center [872, 388] width 49 height 27
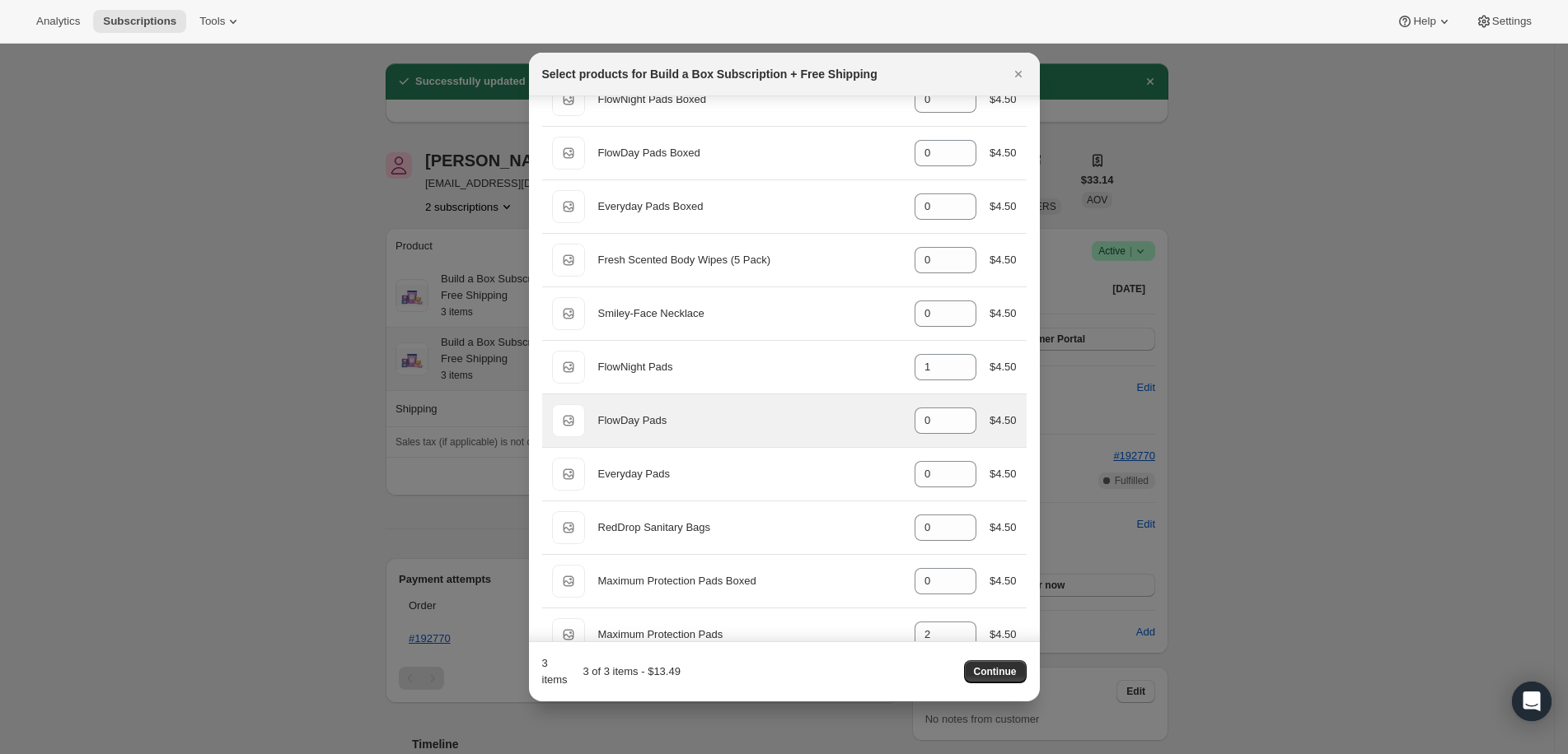
scroll to position [176, 0]
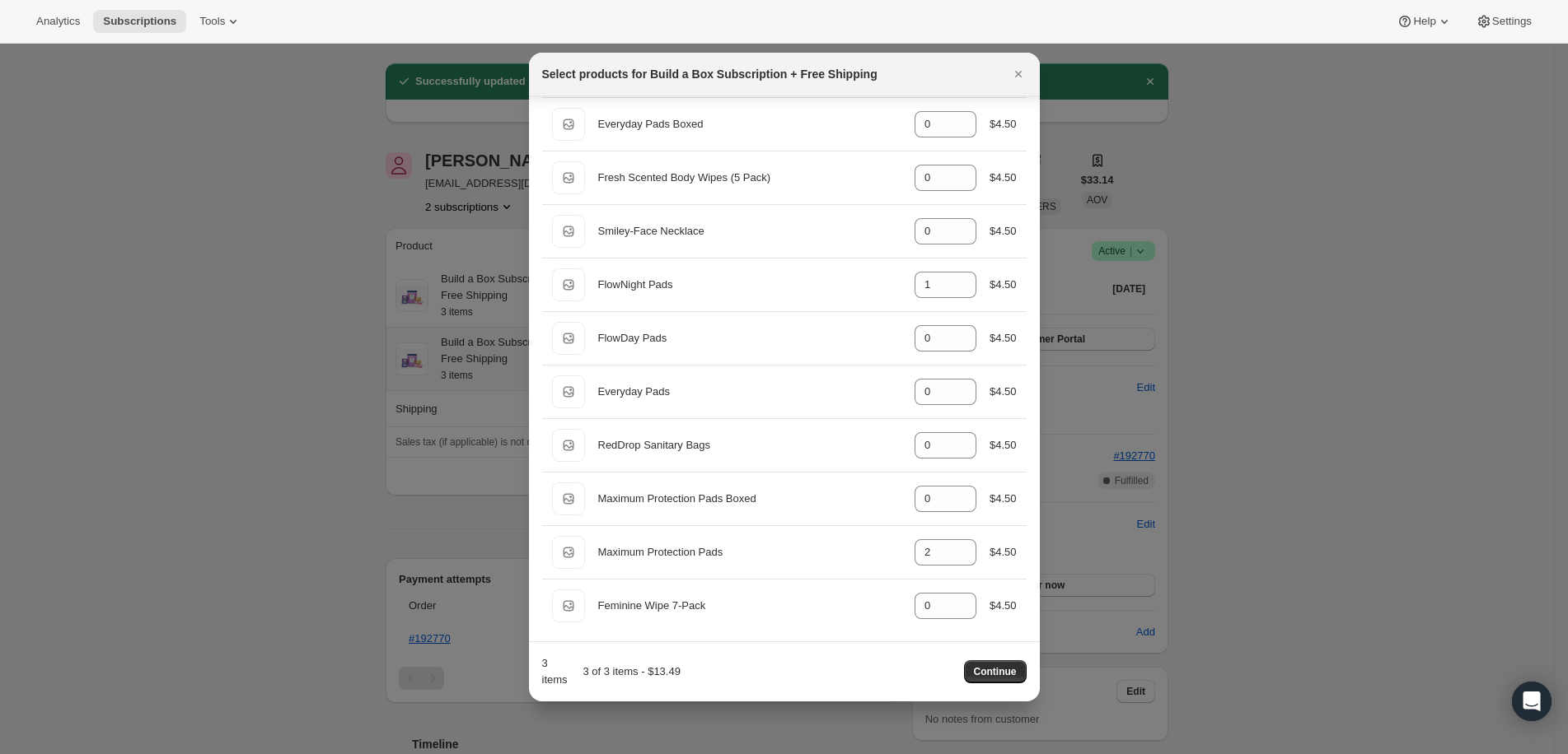
click at [1320, 611] on div at bounding box center [784, 377] width 1568 height 754
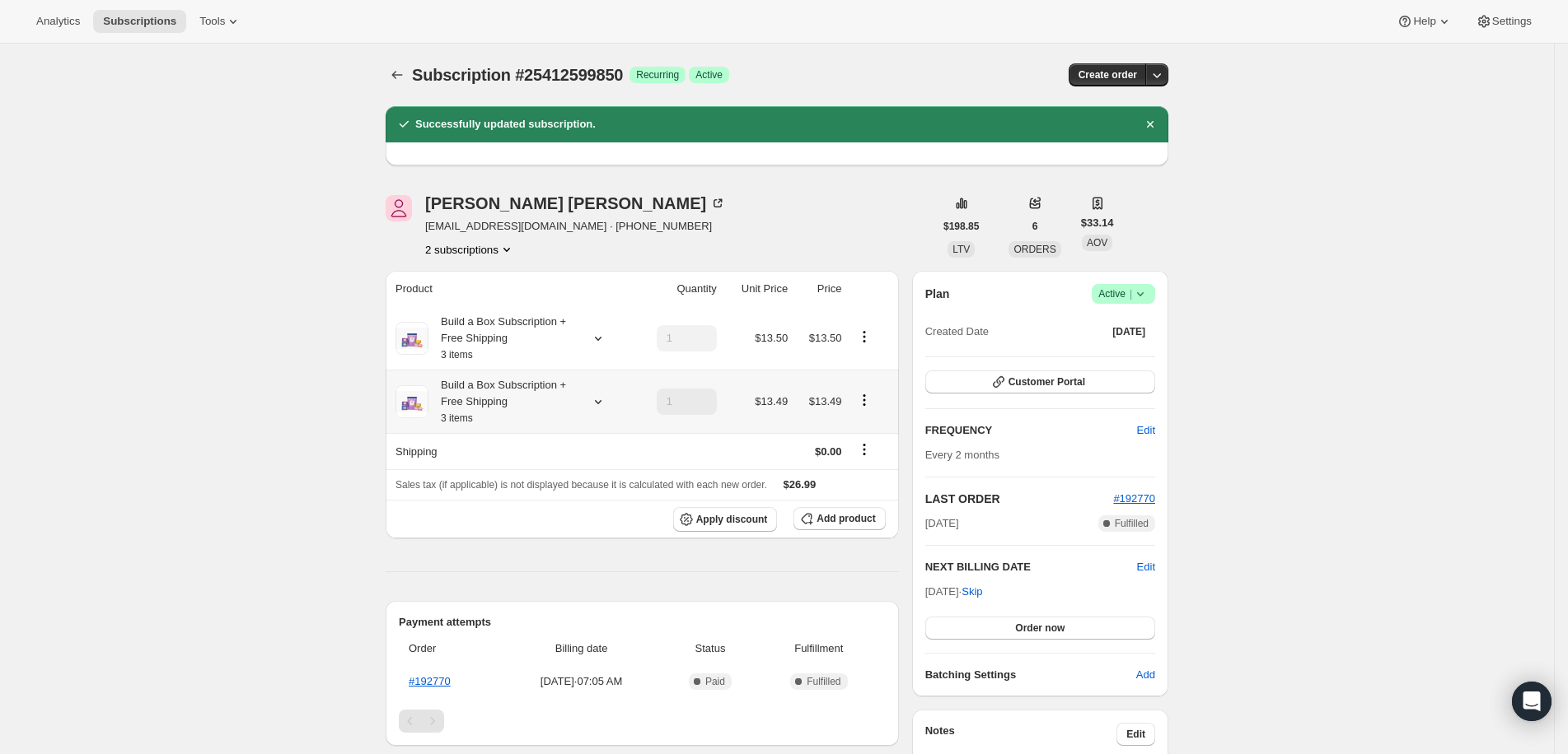
scroll to position [43, 0]
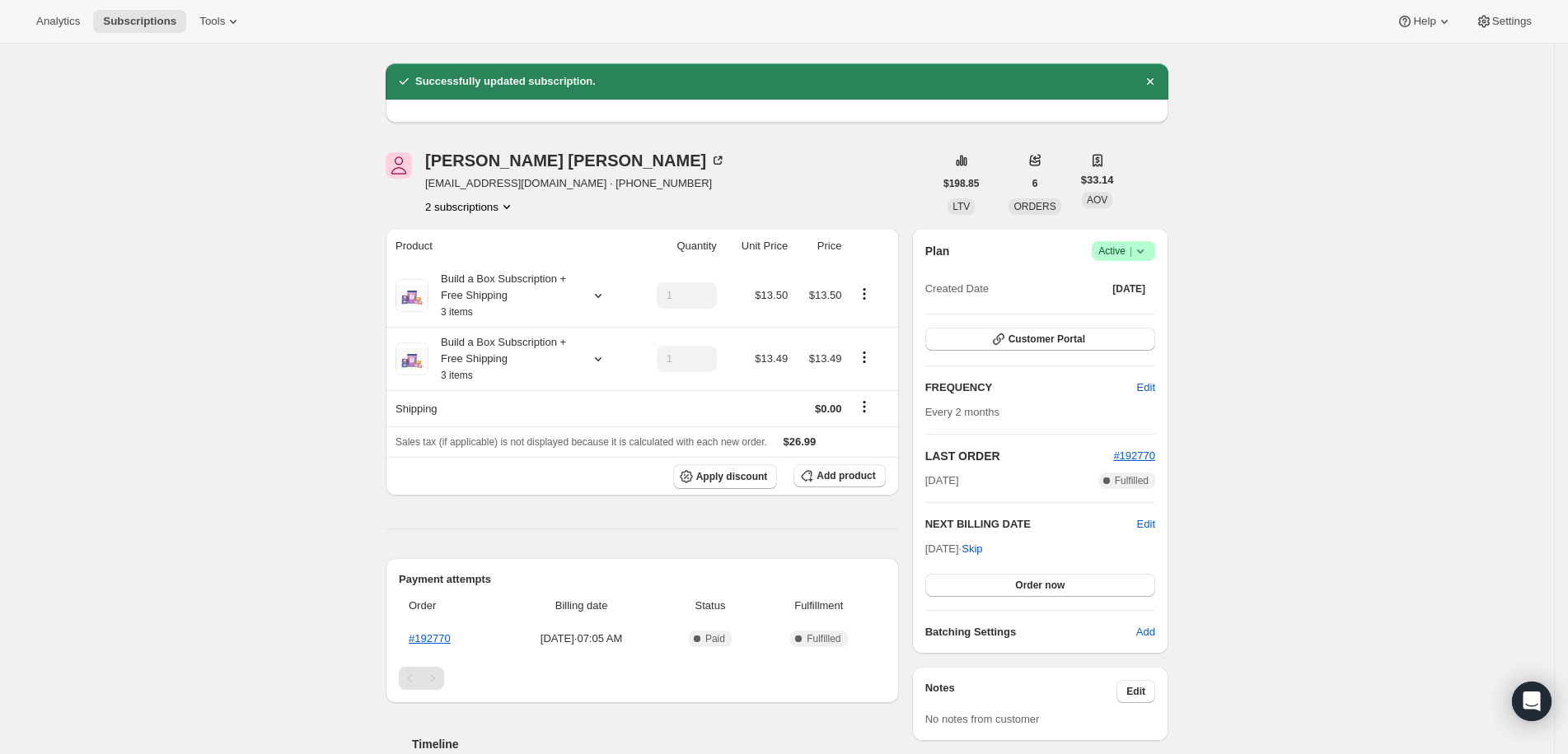
click at [386, 239] on div "[PERSON_NAME] [EMAIL_ADDRESS][DOMAIN_NAME] · [PHONE_NUMBER] 2 subscriptions $19…" at bounding box center [770, 630] width 796 height 1010
click at [868, 289] on icon "Product actions" at bounding box center [864, 294] width 17 height 17
click at [860, 315] on button "Edit box" at bounding box center [872, 325] width 49 height 27
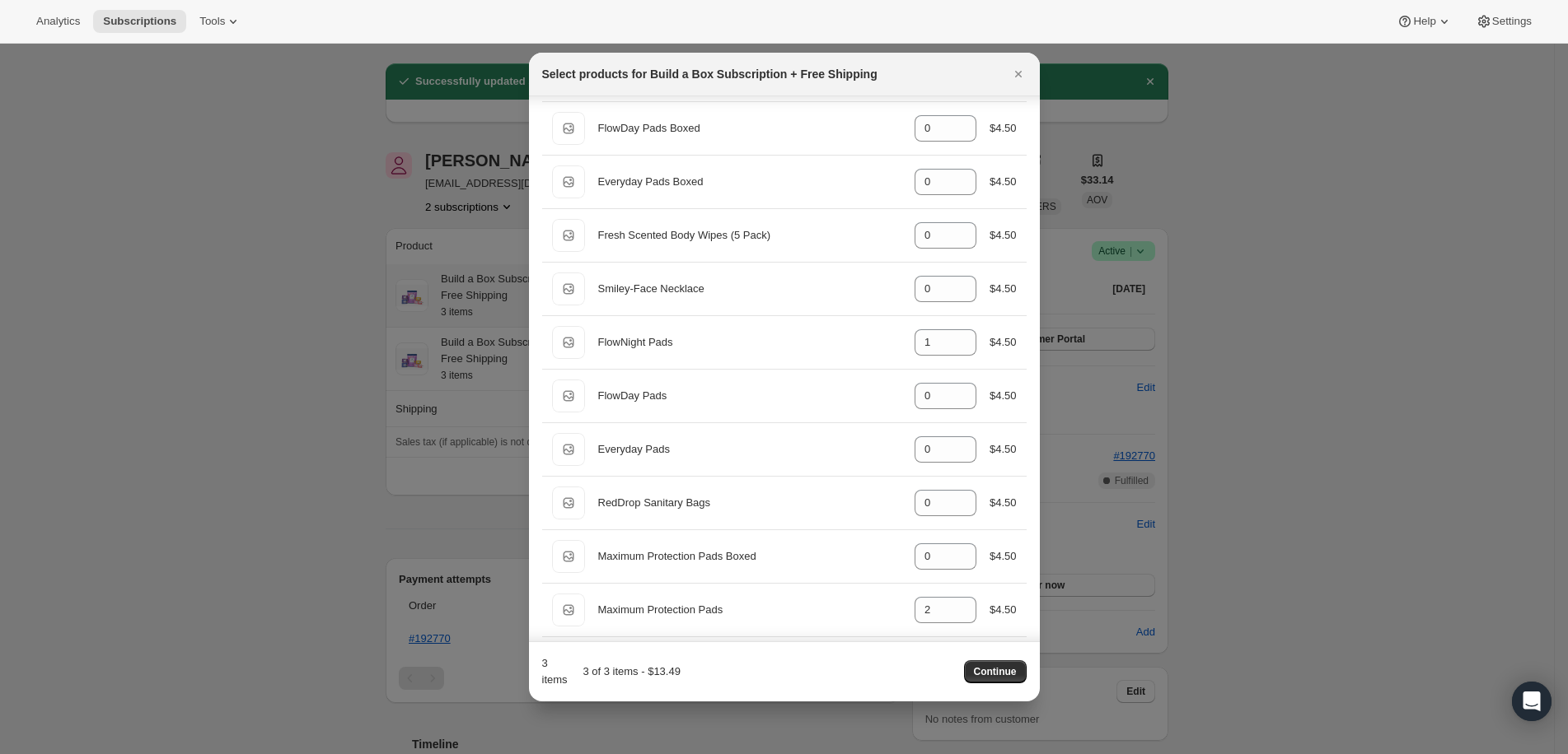
scroll to position [176, 0]
click at [1005, 681] on button "Continue" at bounding box center [995, 672] width 62 height 23
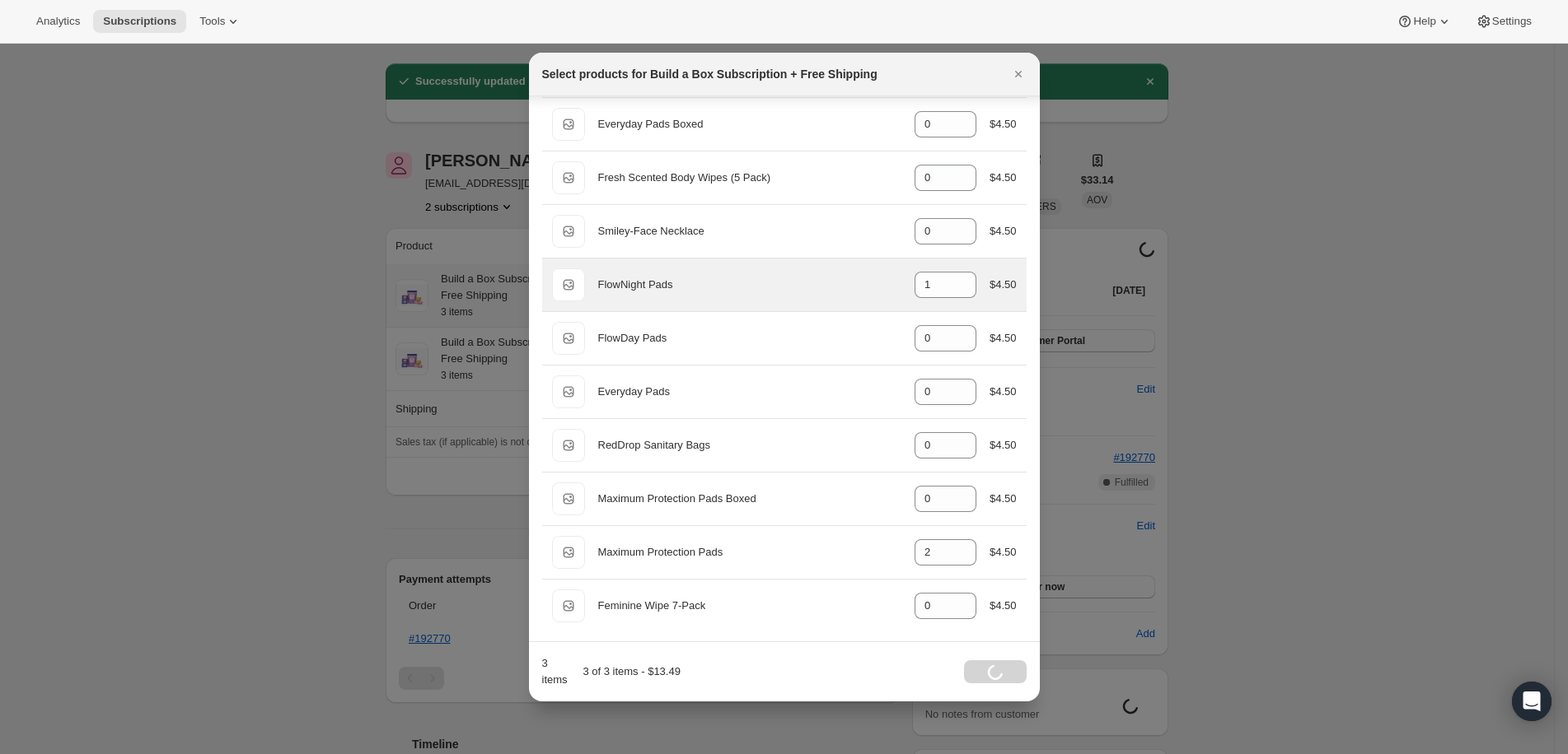
scroll to position [43, 0]
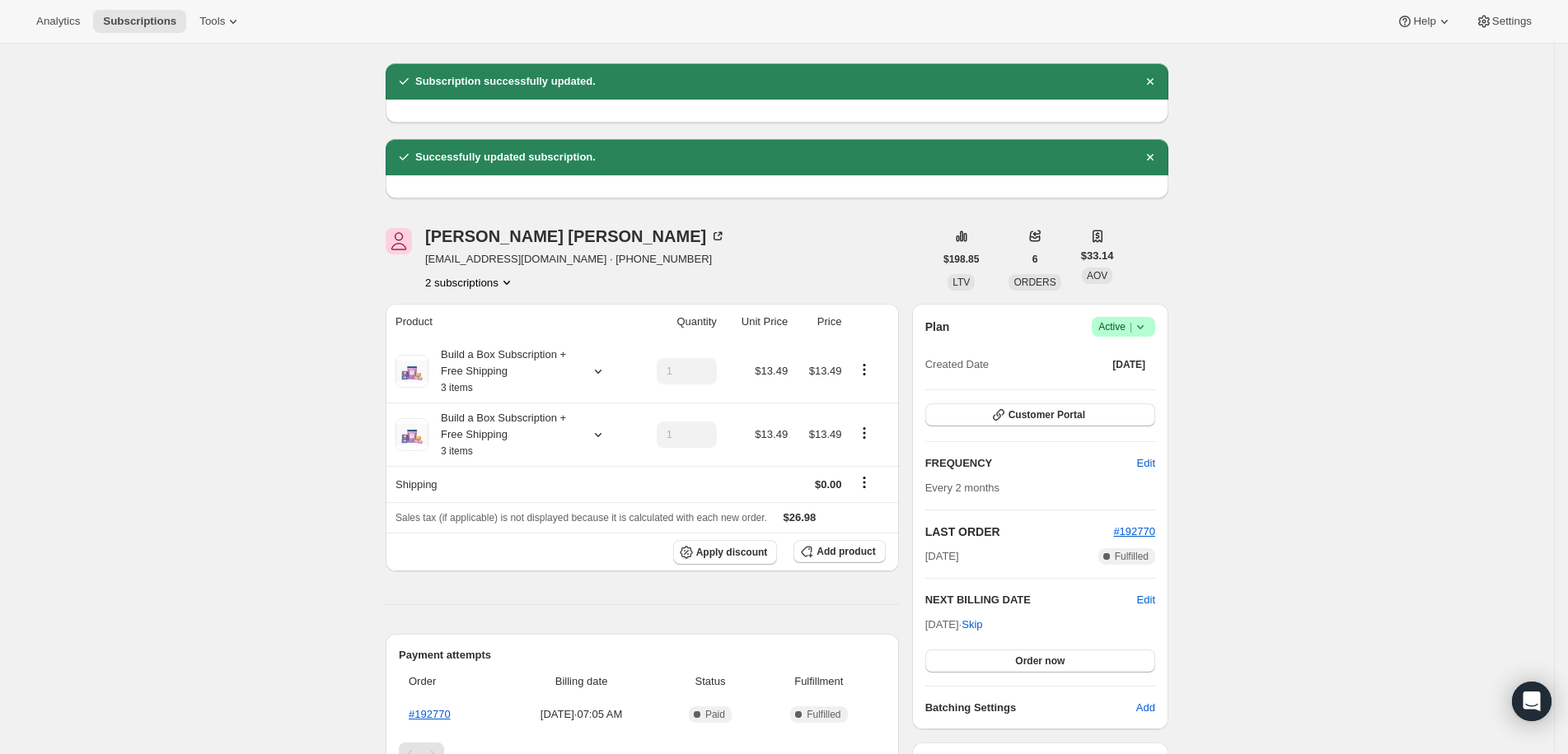
click at [1392, 415] on div "Subscription #25412599850. This page is ready Subscription #25412599850 Success…" at bounding box center [777, 652] width 1554 height 1303
